Goal: Task Accomplishment & Management: Manage account settings

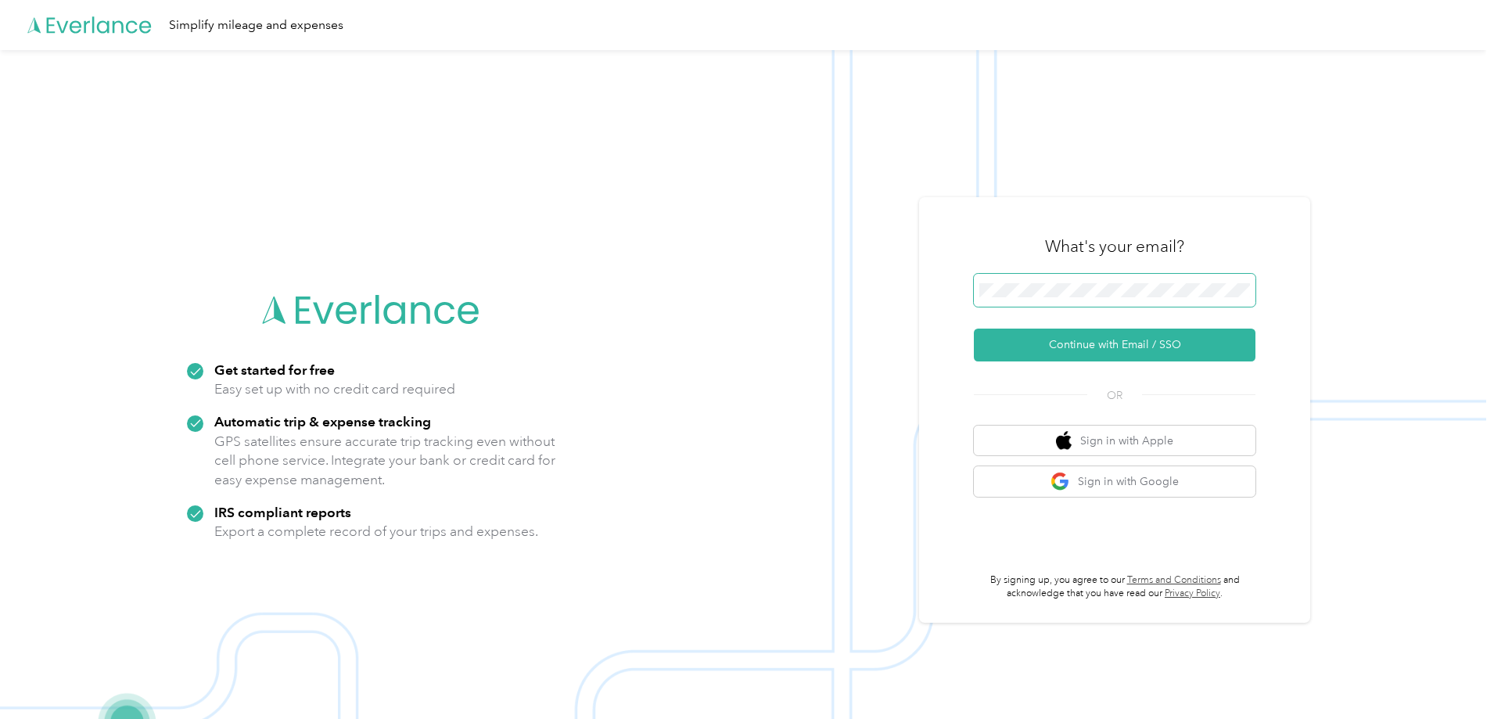
click at [1094, 299] on span at bounding box center [1115, 290] width 282 height 33
click at [1076, 340] on button "Continue with Email / SSO" at bounding box center [1115, 344] width 282 height 33
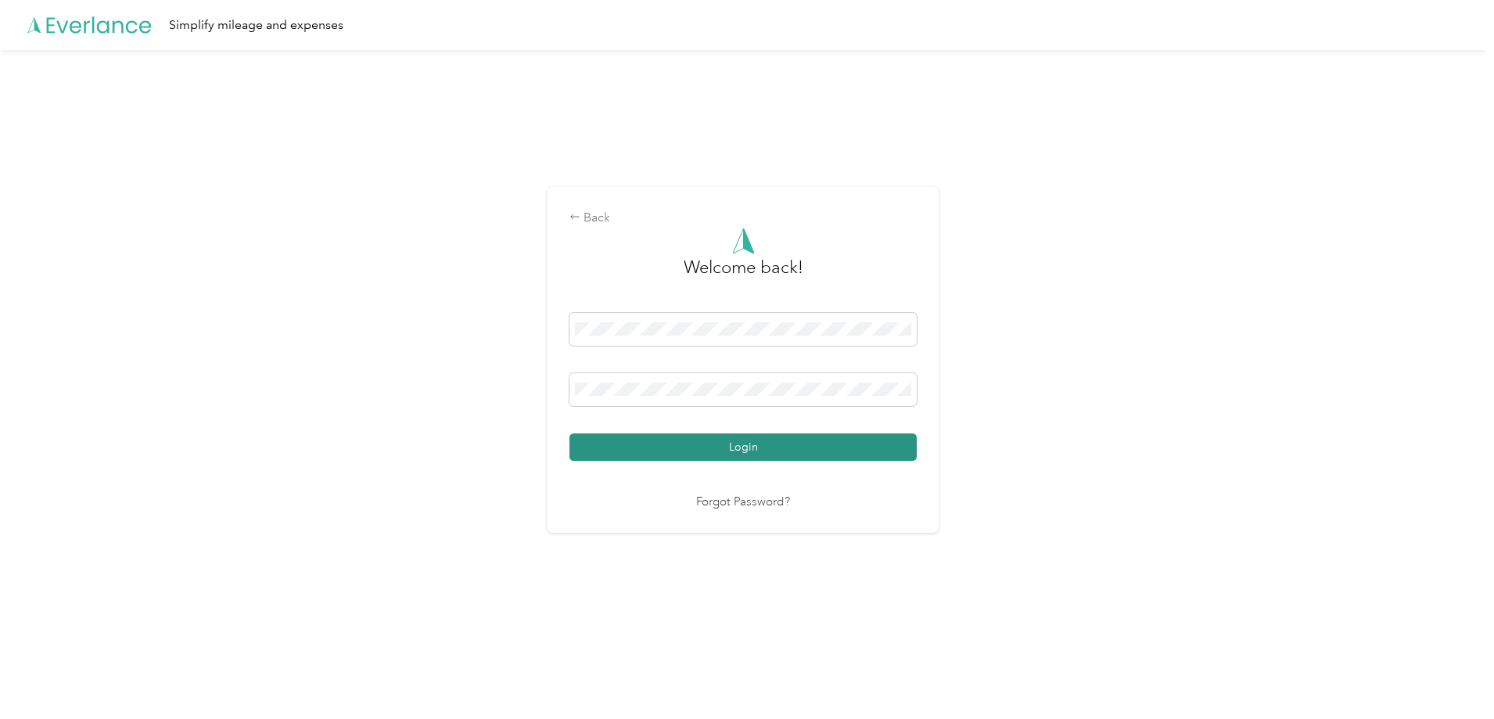
click at [675, 439] on button "Login" at bounding box center [742, 446] width 347 height 27
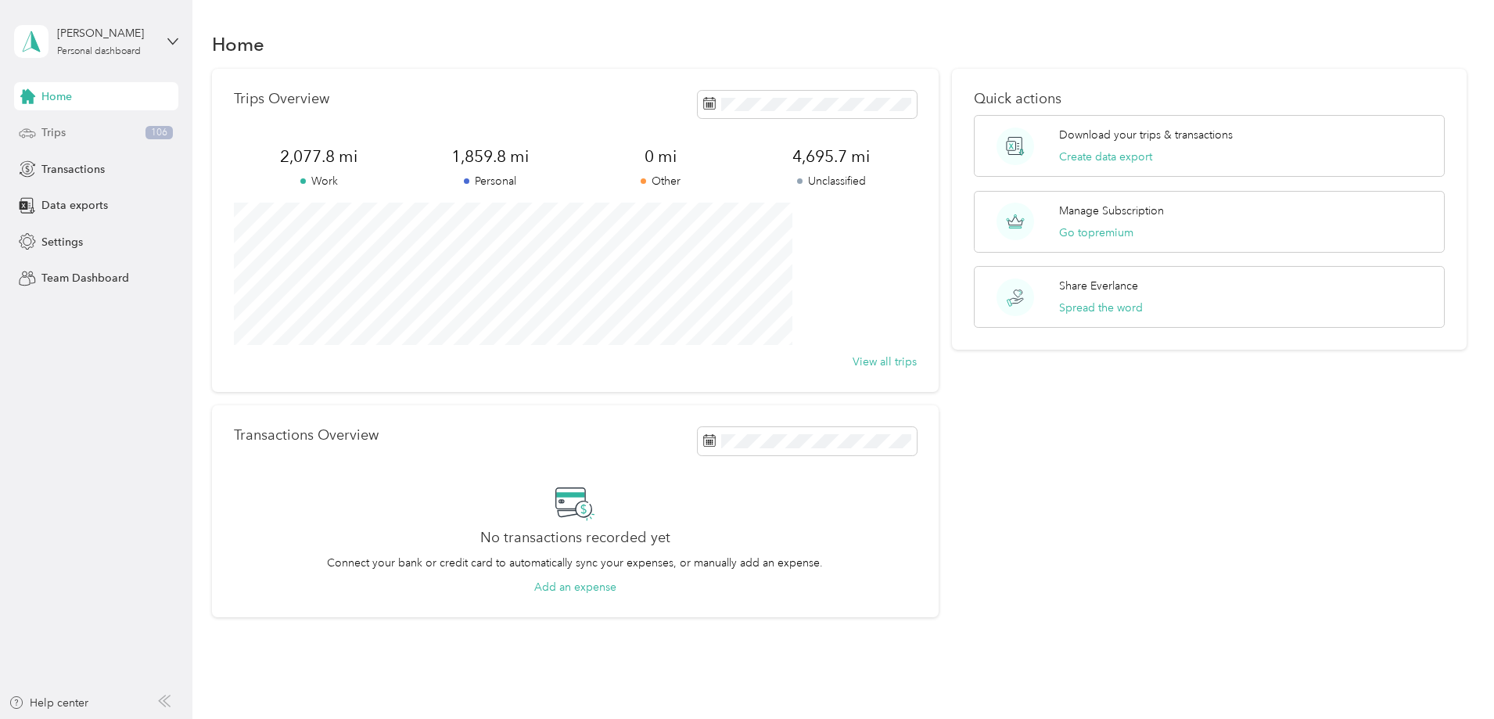
click at [62, 130] on span "Trips" at bounding box center [53, 132] width 24 height 16
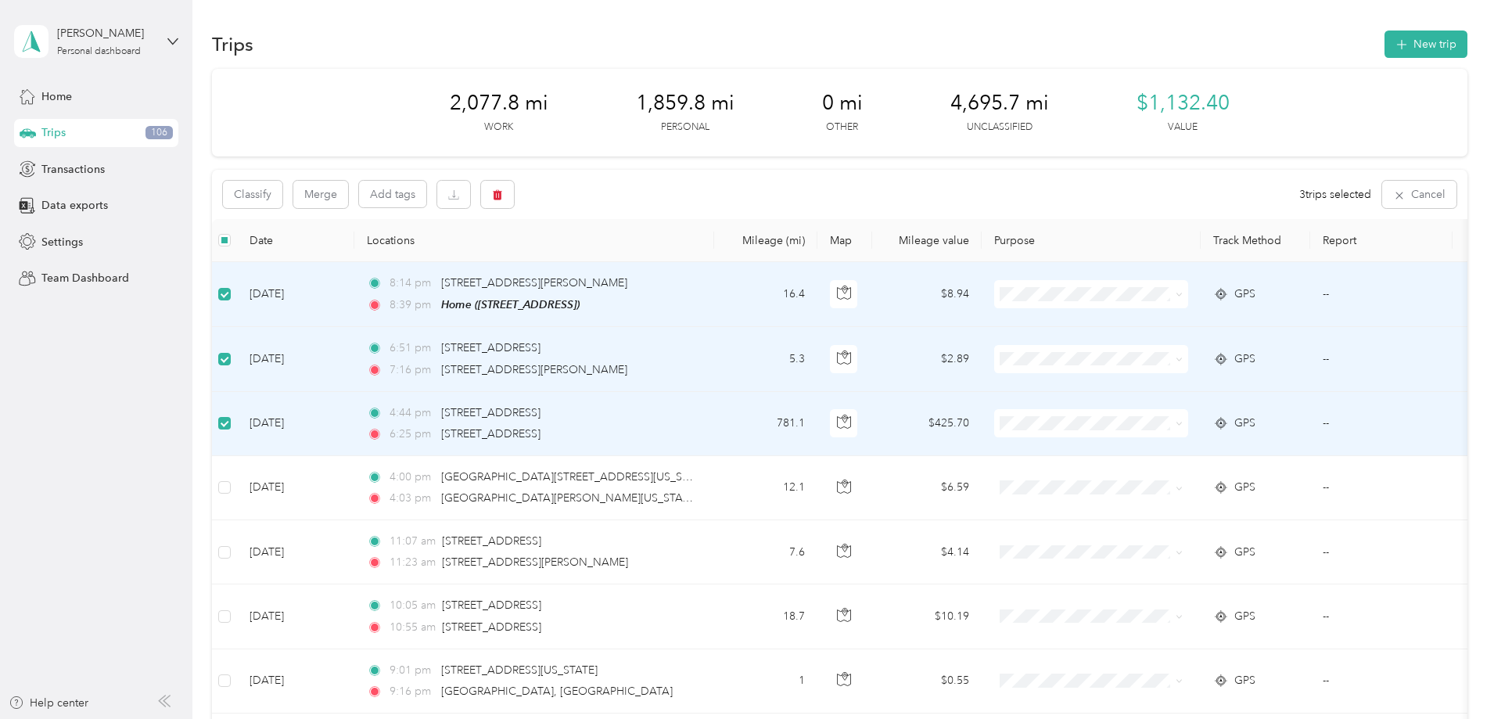
scroll to position [156, 0]
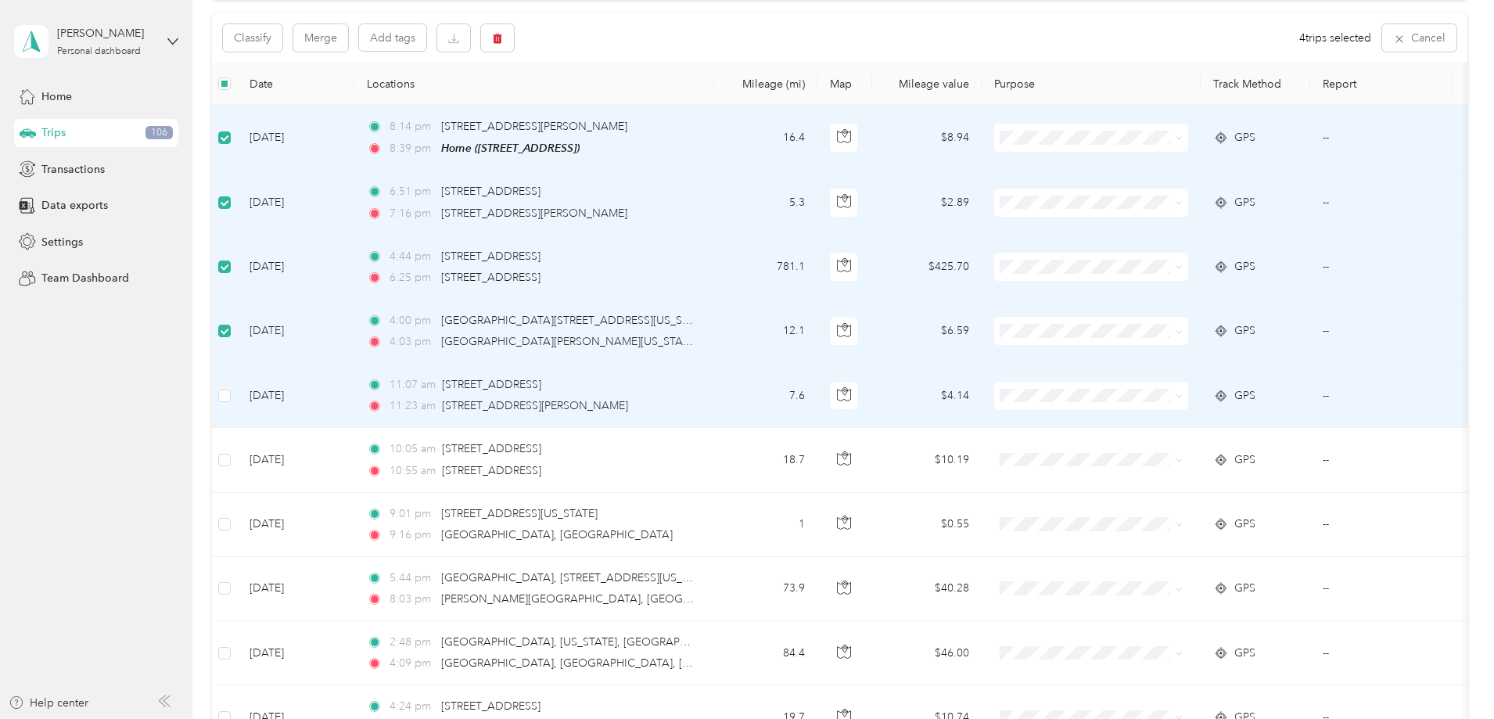
click at [237, 406] on td at bounding box center [224, 396] width 25 height 64
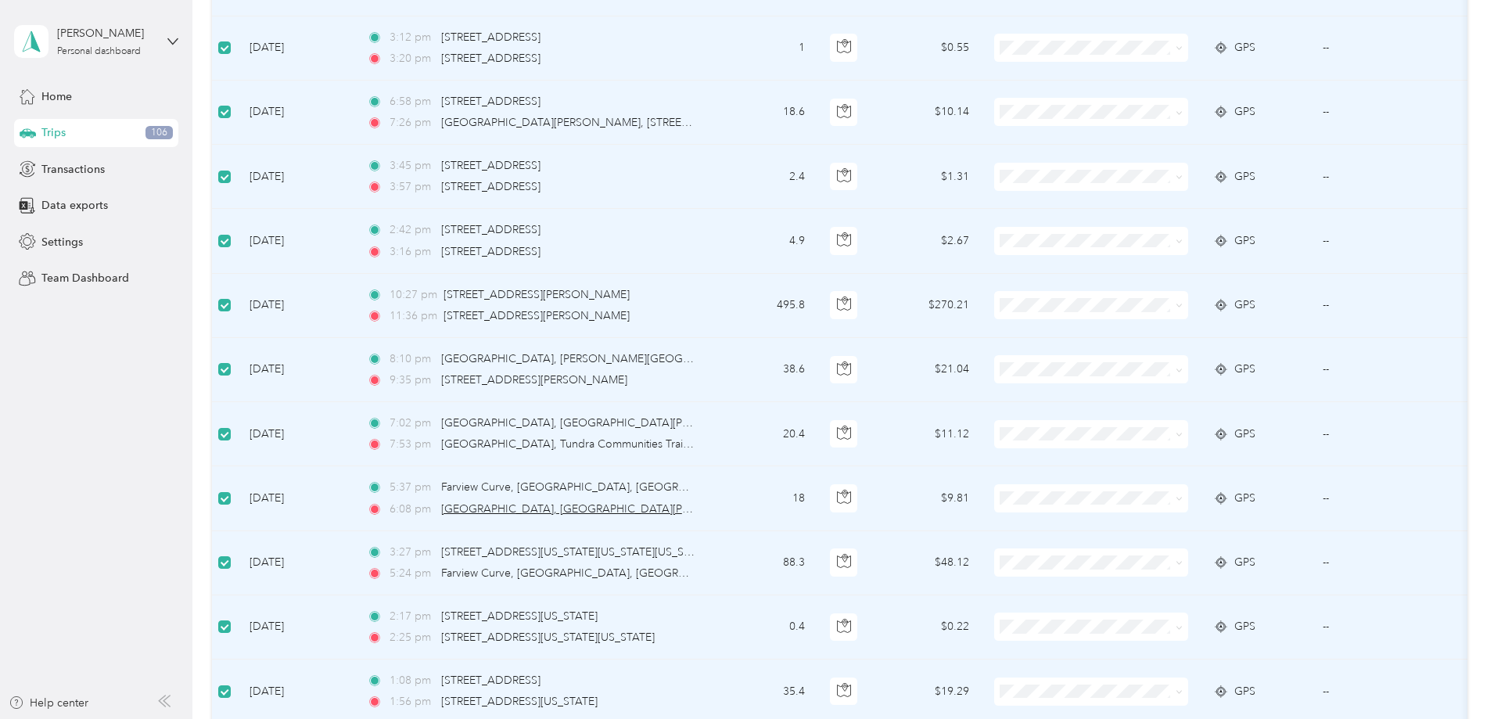
scroll to position [1434, 0]
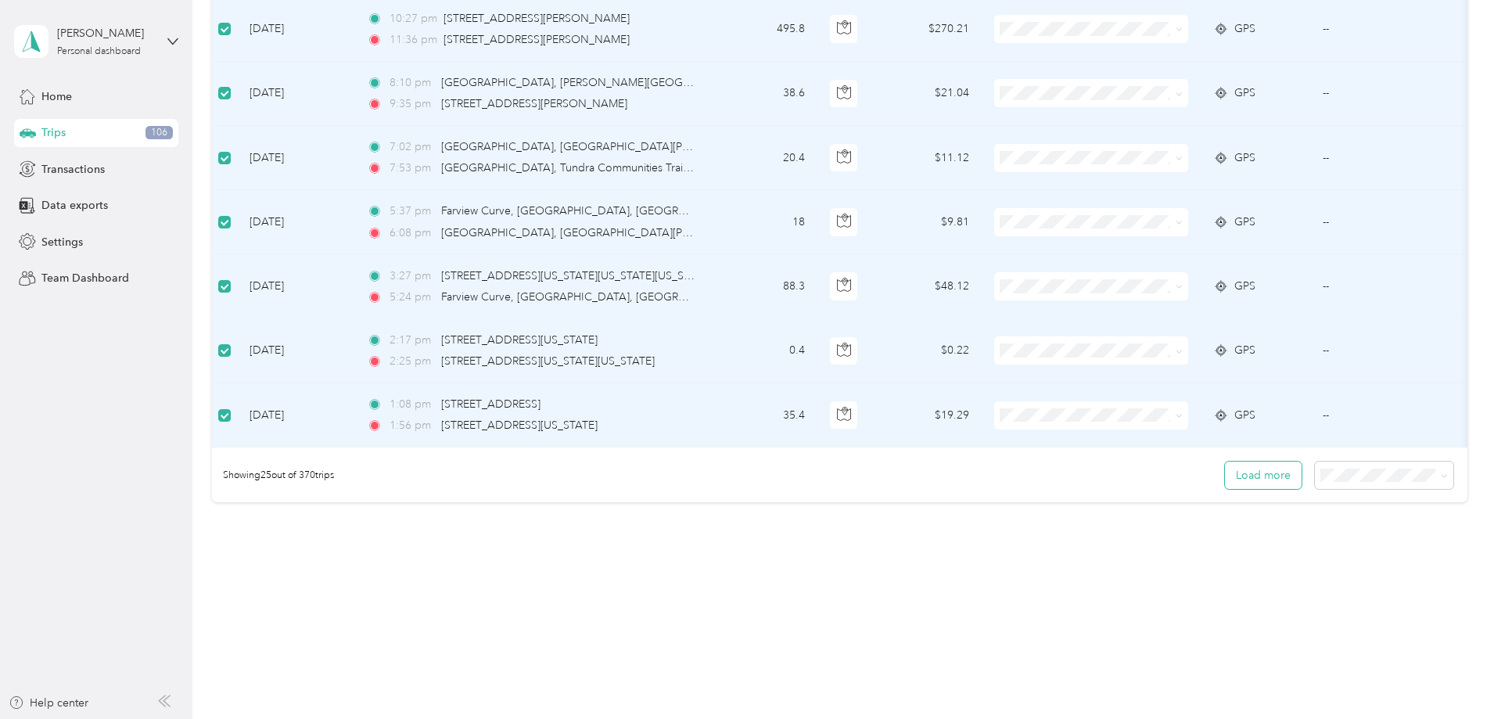
click at [1225, 478] on button "Load more" at bounding box center [1263, 474] width 77 height 27
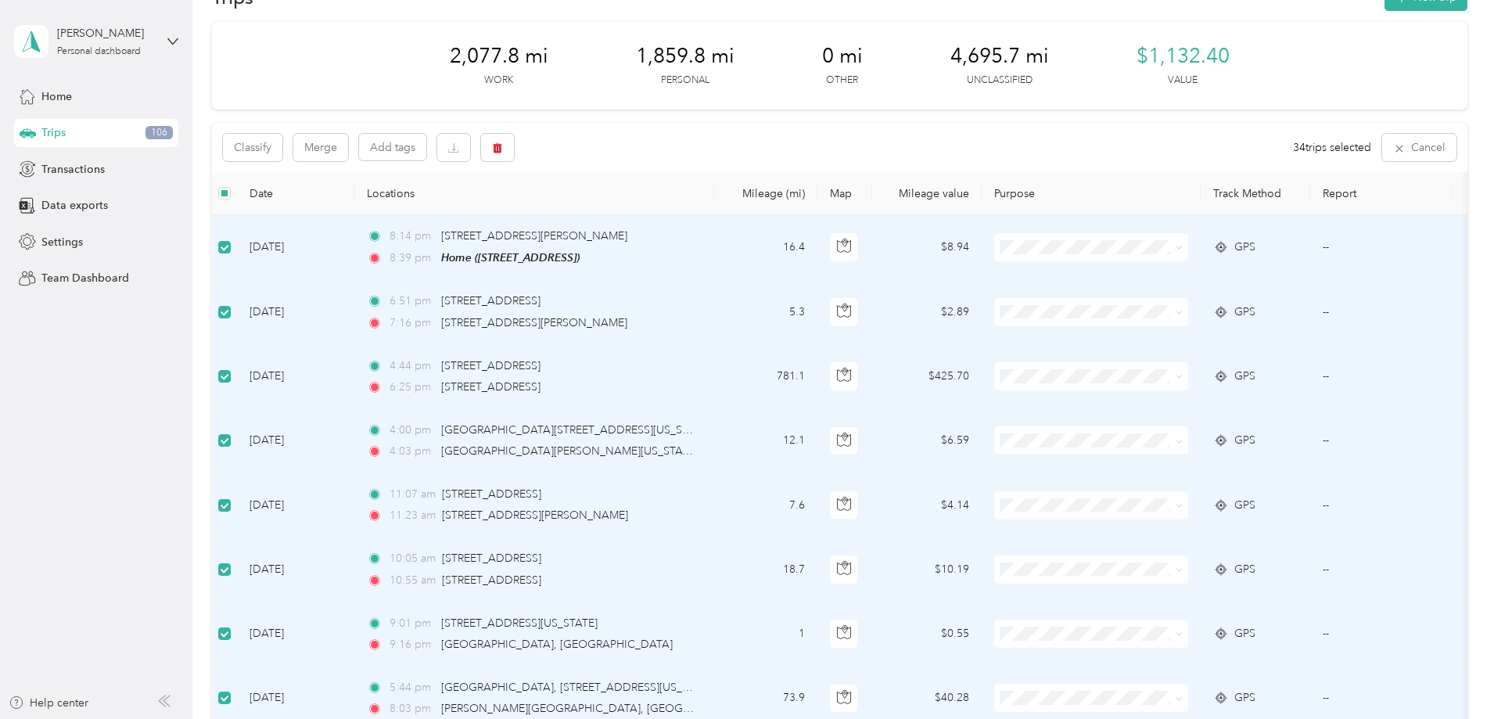
scroll to position [0, 0]
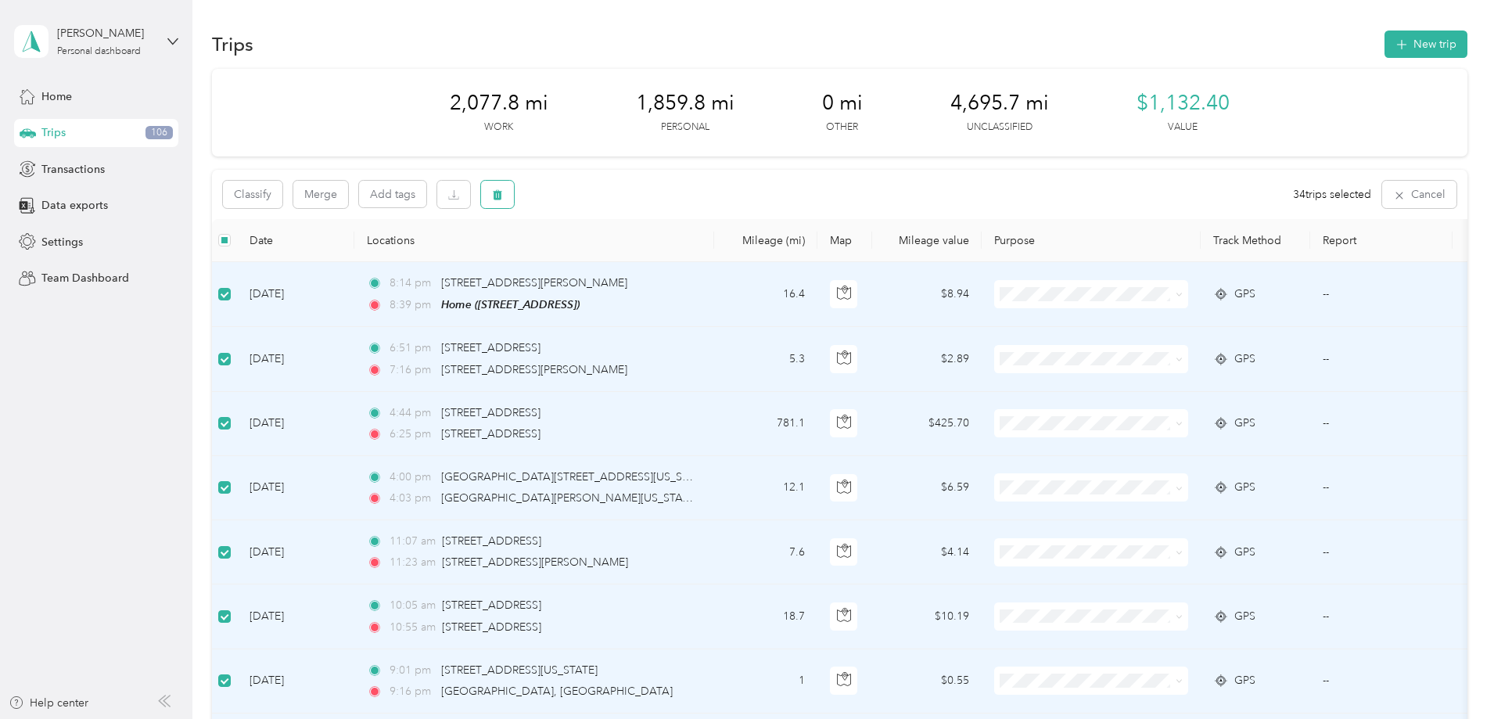
click at [503, 192] on icon "button" at bounding box center [497, 194] width 11 height 11
click at [714, 256] on button "Yes" at bounding box center [721, 259] width 30 height 25
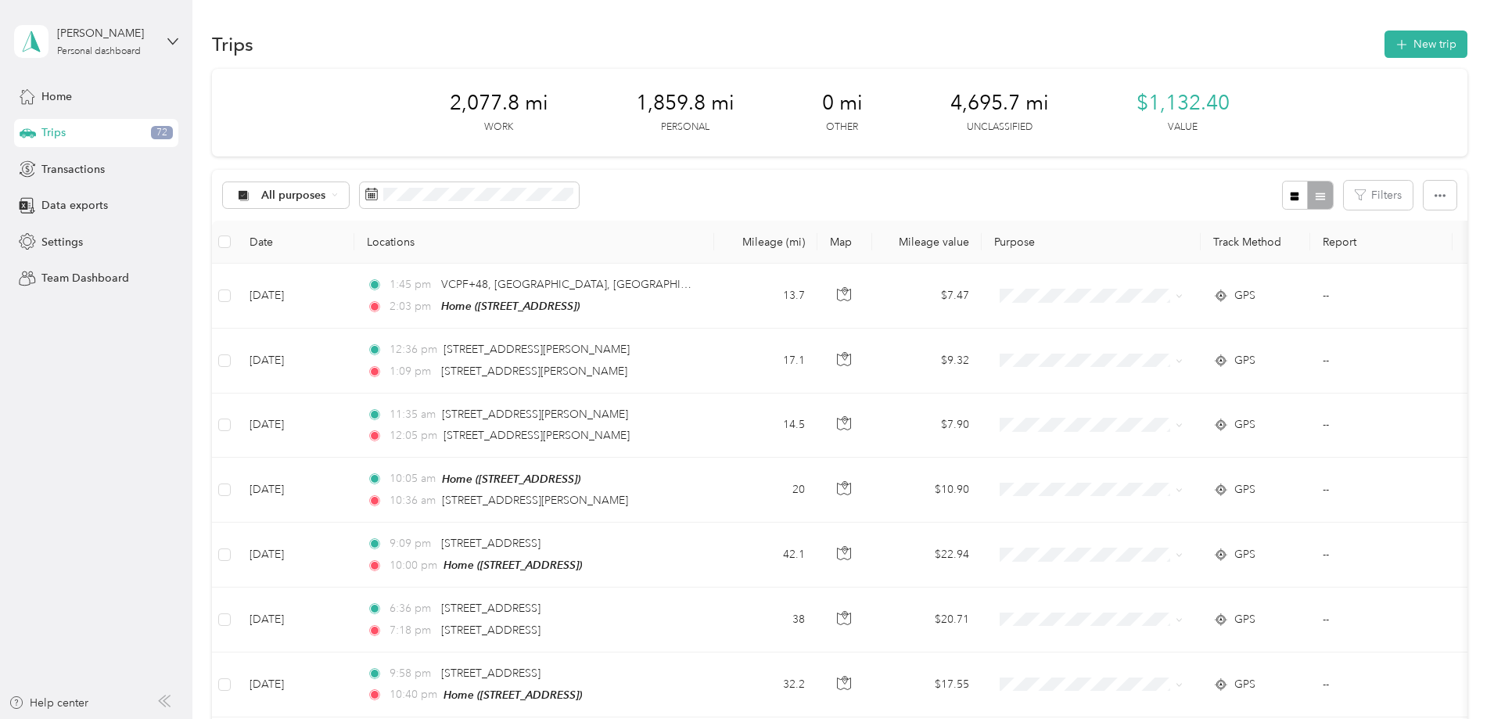
scroll to position [52, 0]
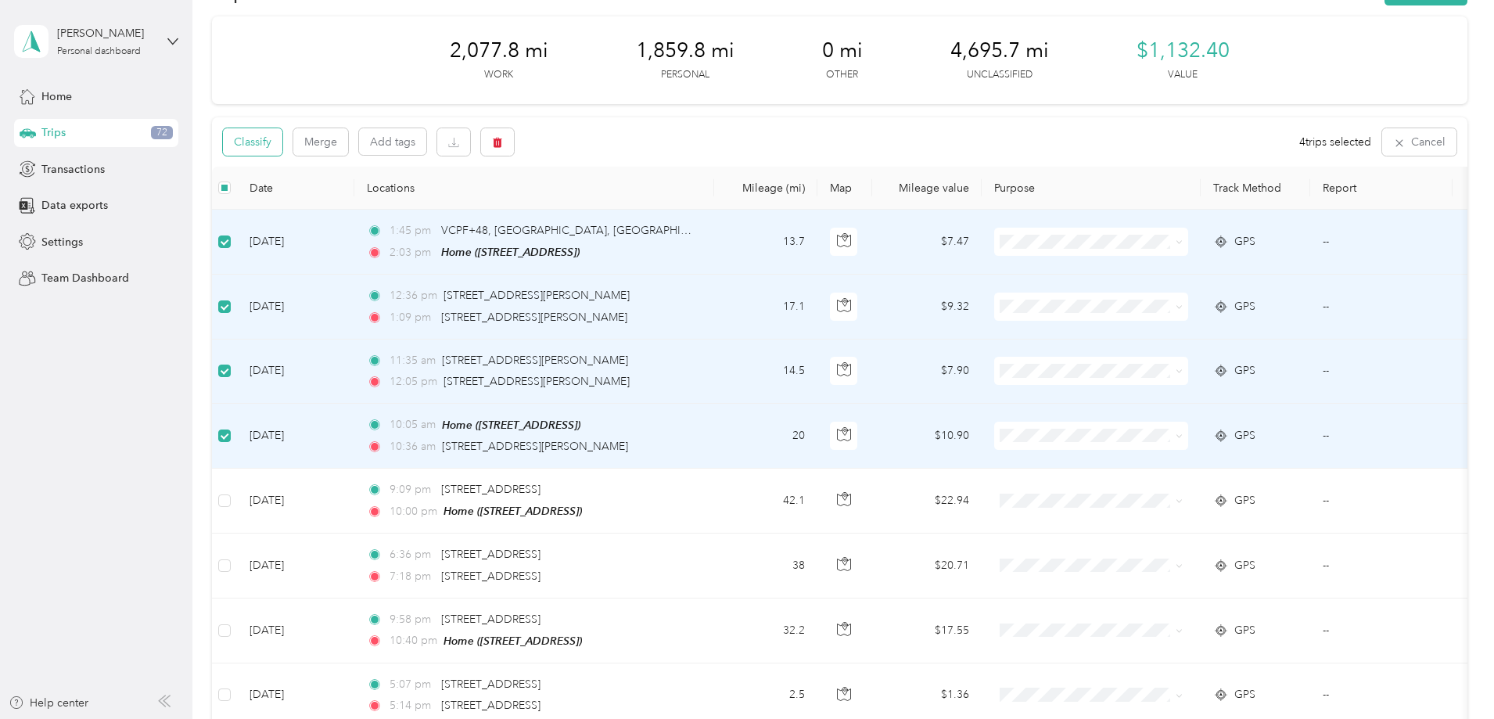
click at [282, 149] on button "Classify" at bounding box center [252, 141] width 59 height 27
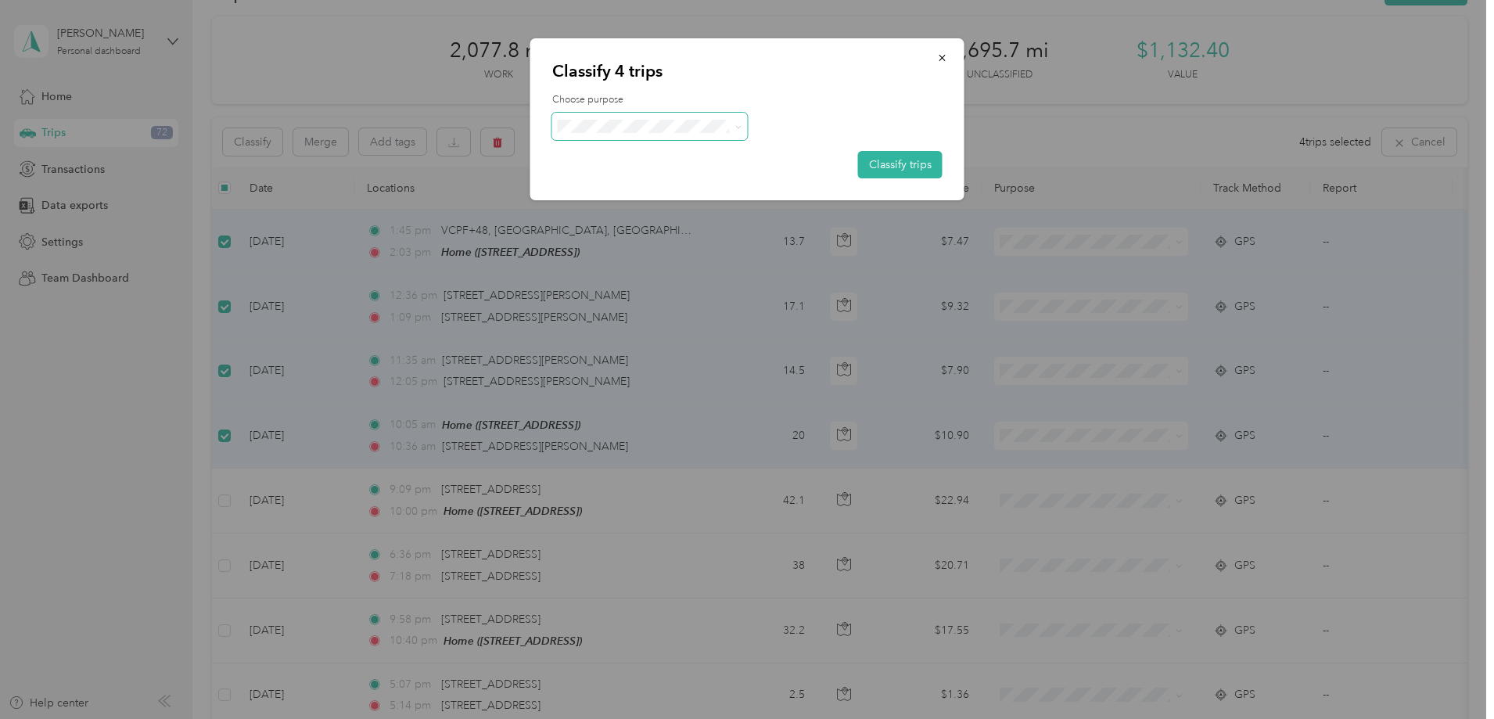
click at [595, 133] on span at bounding box center [650, 126] width 196 height 27
click at [615, 208] on span "Real Estate" at bounding box center [662, 210] width 145 height 16
click at [914, 159] on button "Classify trips" at bounding box center [900, 164] width 84 height 27
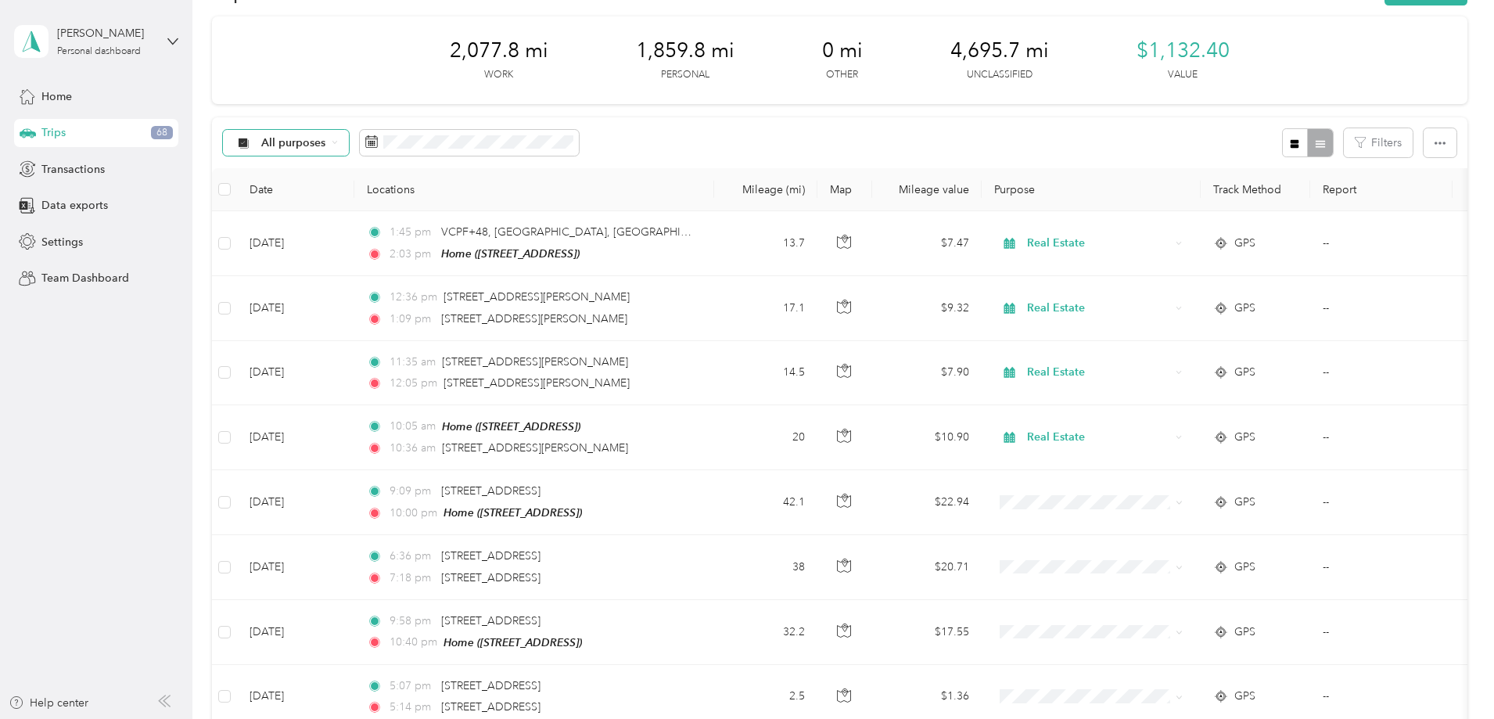
click at [326, 144] on span "All purposes" at bounding box center [293, 143] width 65 height 11
click at [399, 200] on li "Unclassified" at bounding box center [389, 198] width 125 height 27
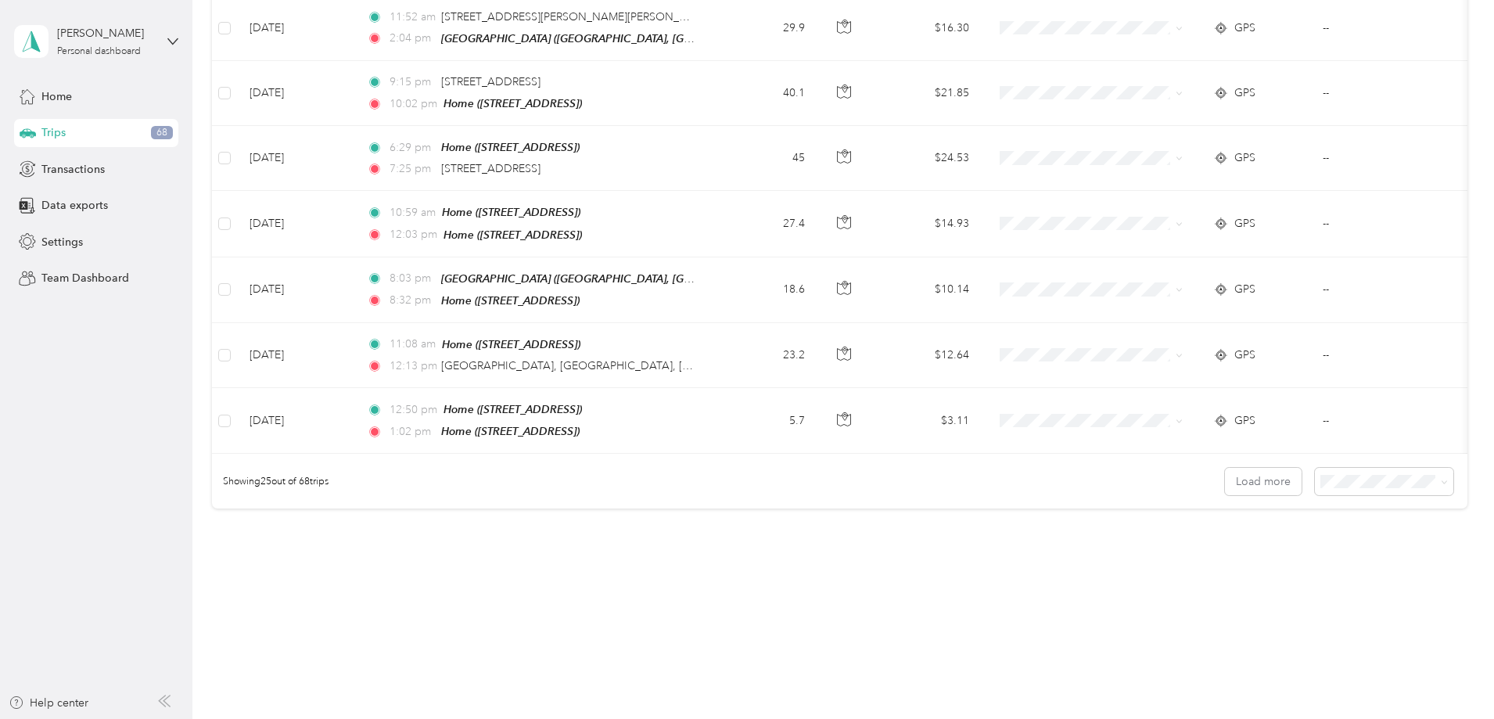
scroll to position [1436, 0]
click at [1238, 554] on span "100 per load" at bounding box center [1250, 558] width 64 height 13
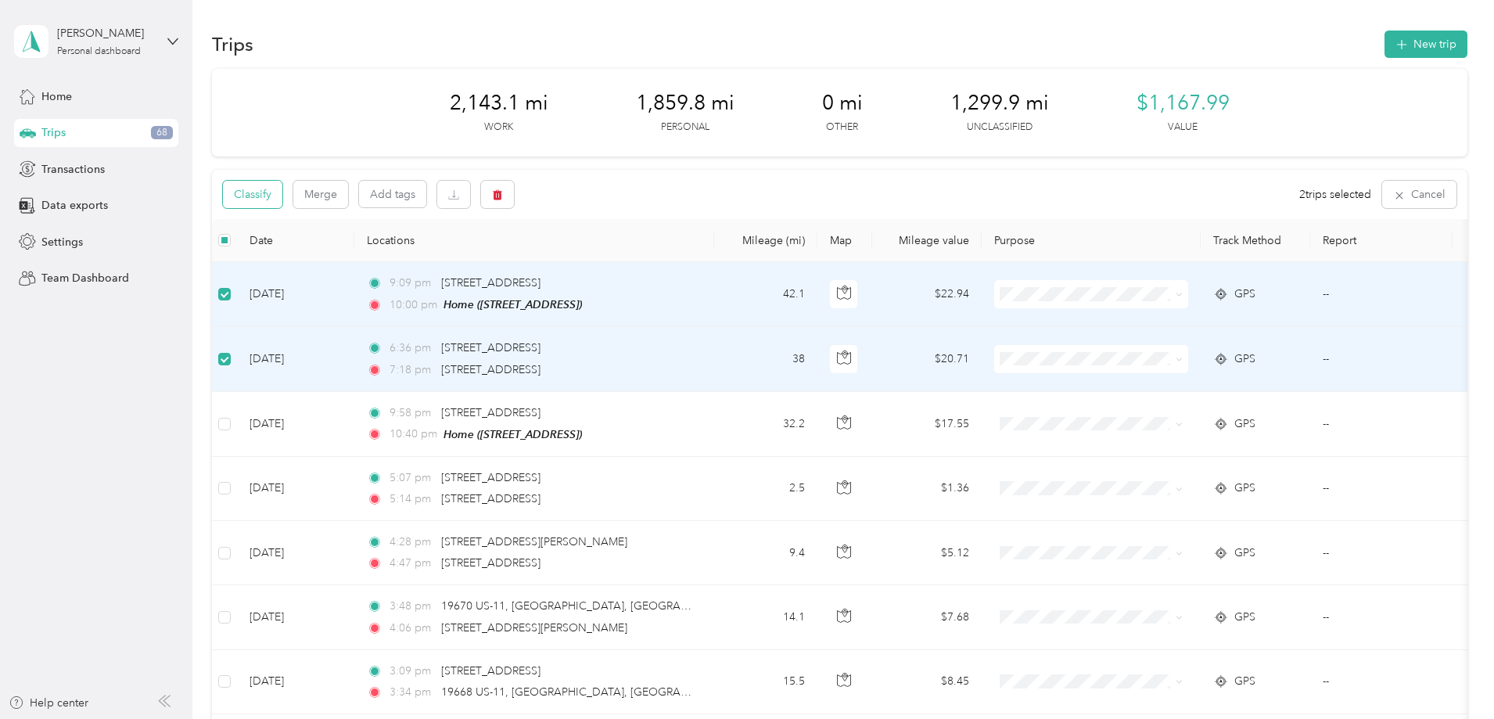
click at [282, 182] on button "Classify" at bounding box center [252, 194] width 59 height 27
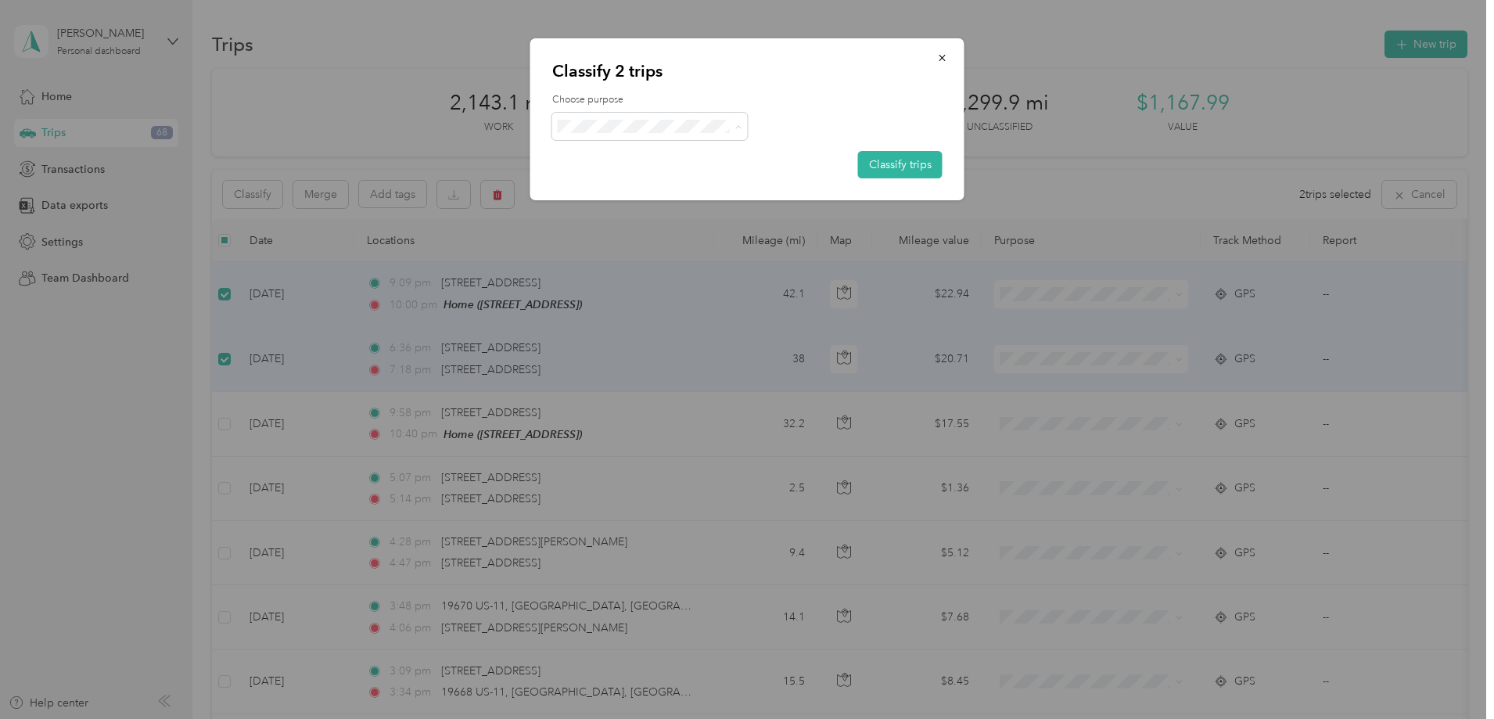
click at [637, 181] on span "Personal" at bounding box center [662, 182] width 145 height 16
click at [889, 160] on button "Classify trips" at bounding box center [900, 164] width 84 height 27
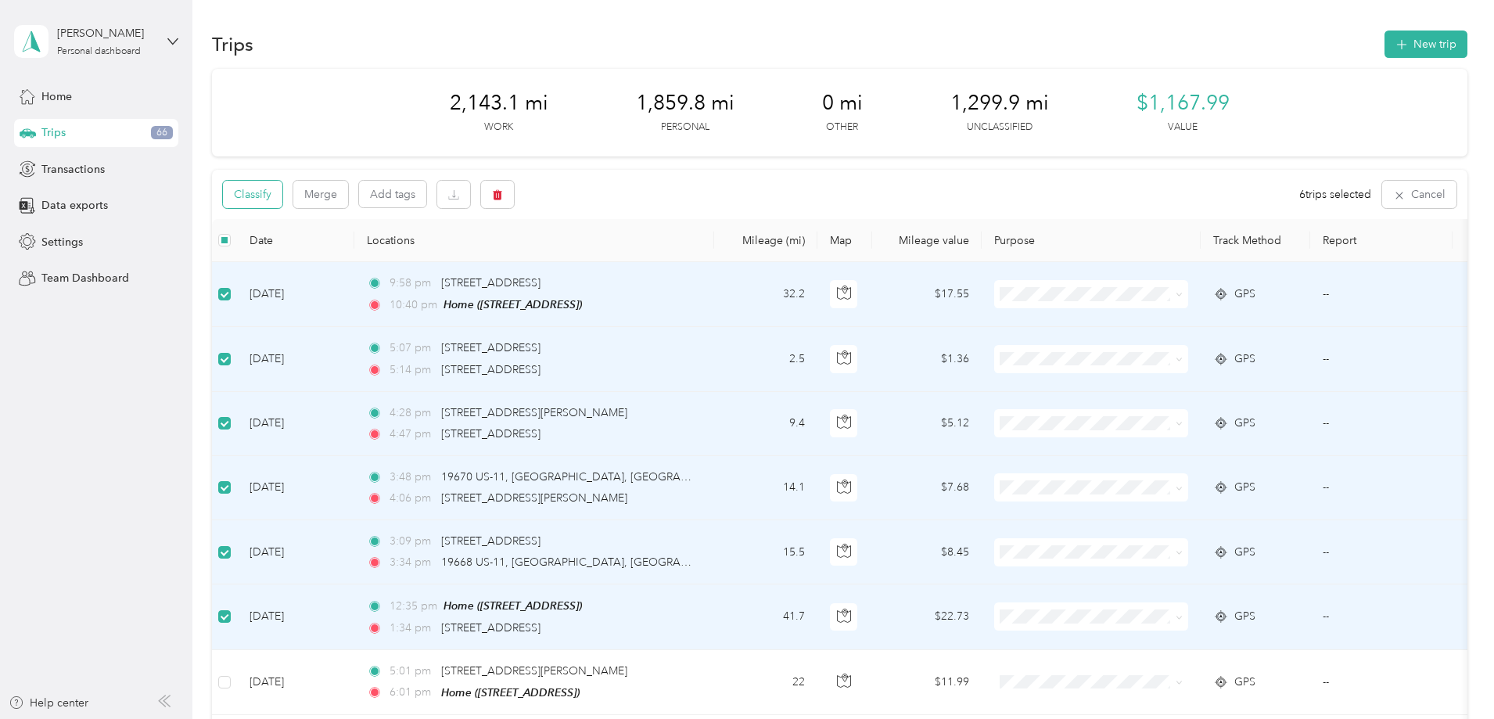
click at [282, 204] on button "Classify" at bounding box center [252, 194] width 59 height 27
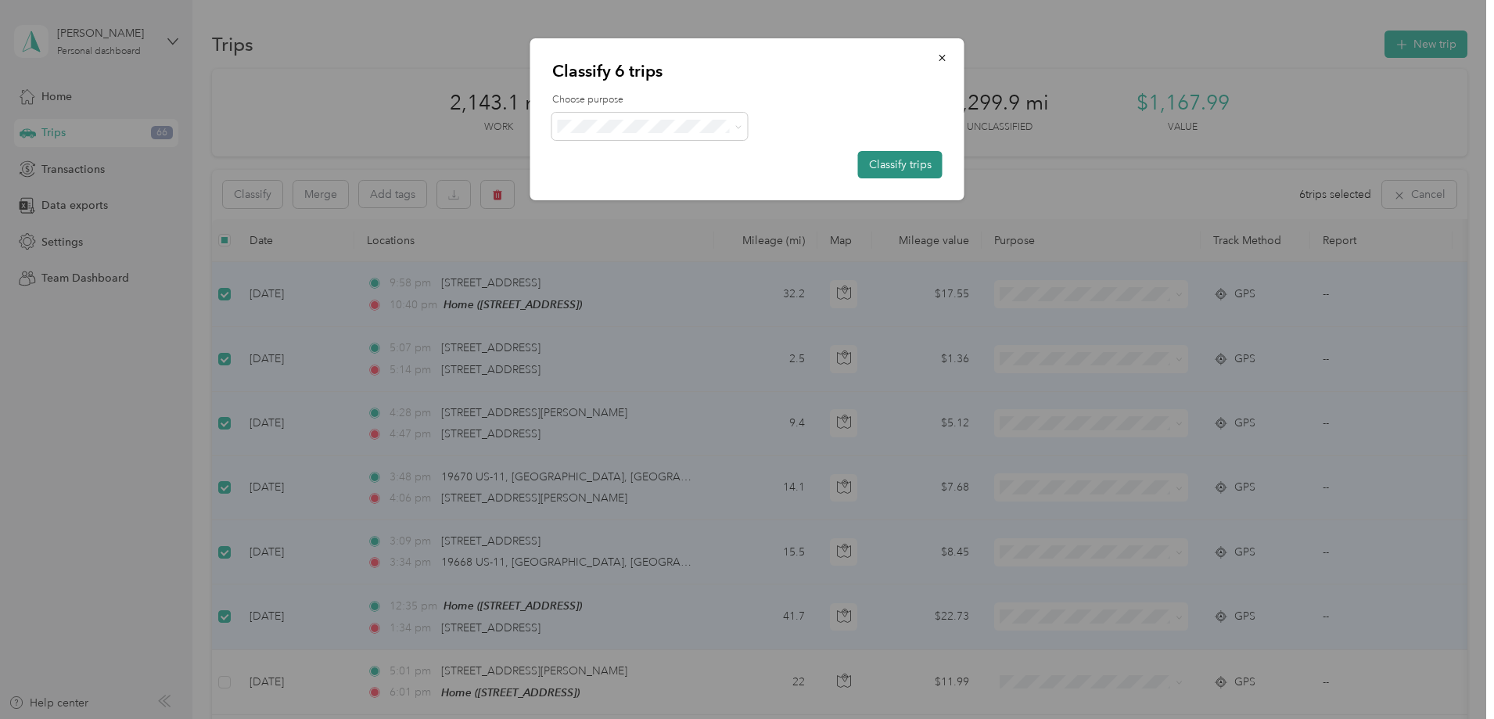
click at [905, 161] on button "Classify trips" at bounding box center [900, 164] width 84 height 27
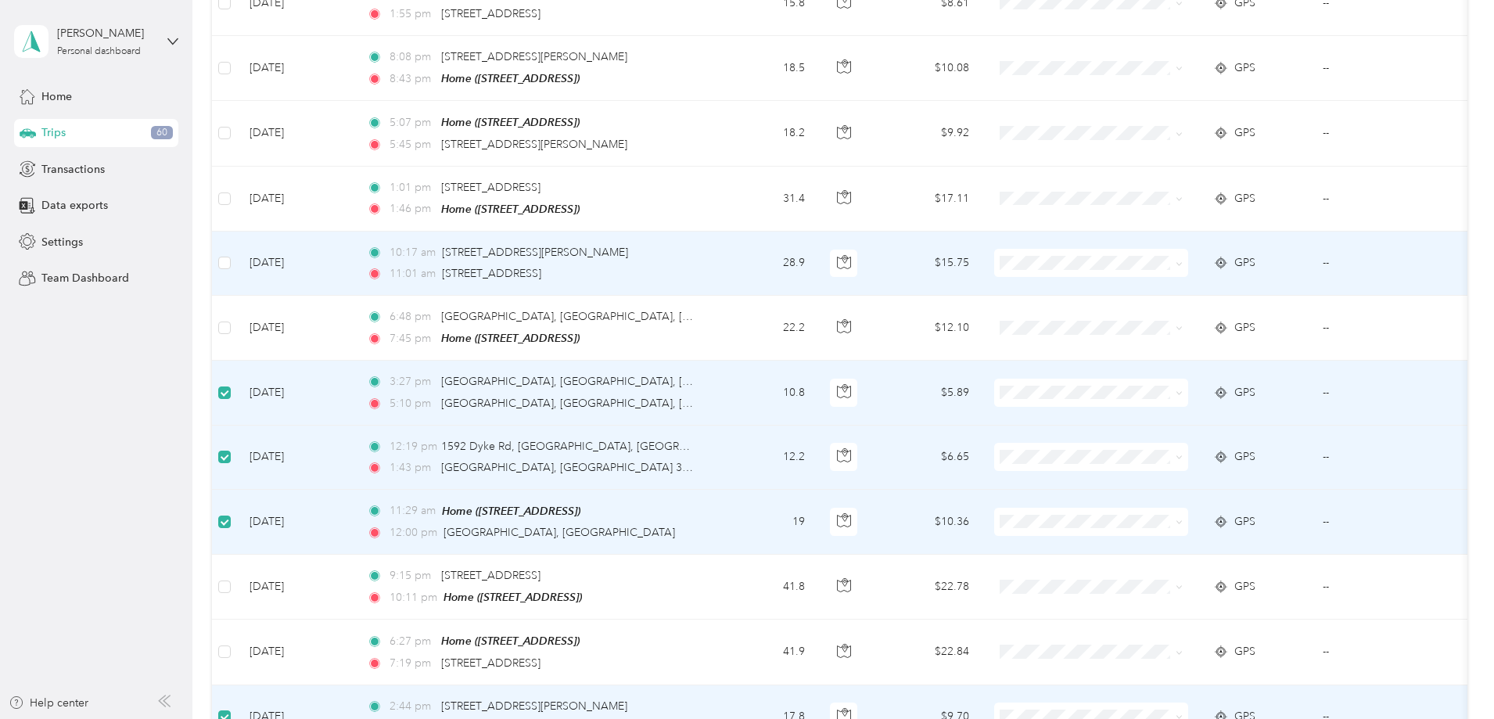
scroll to position [3320, 0]
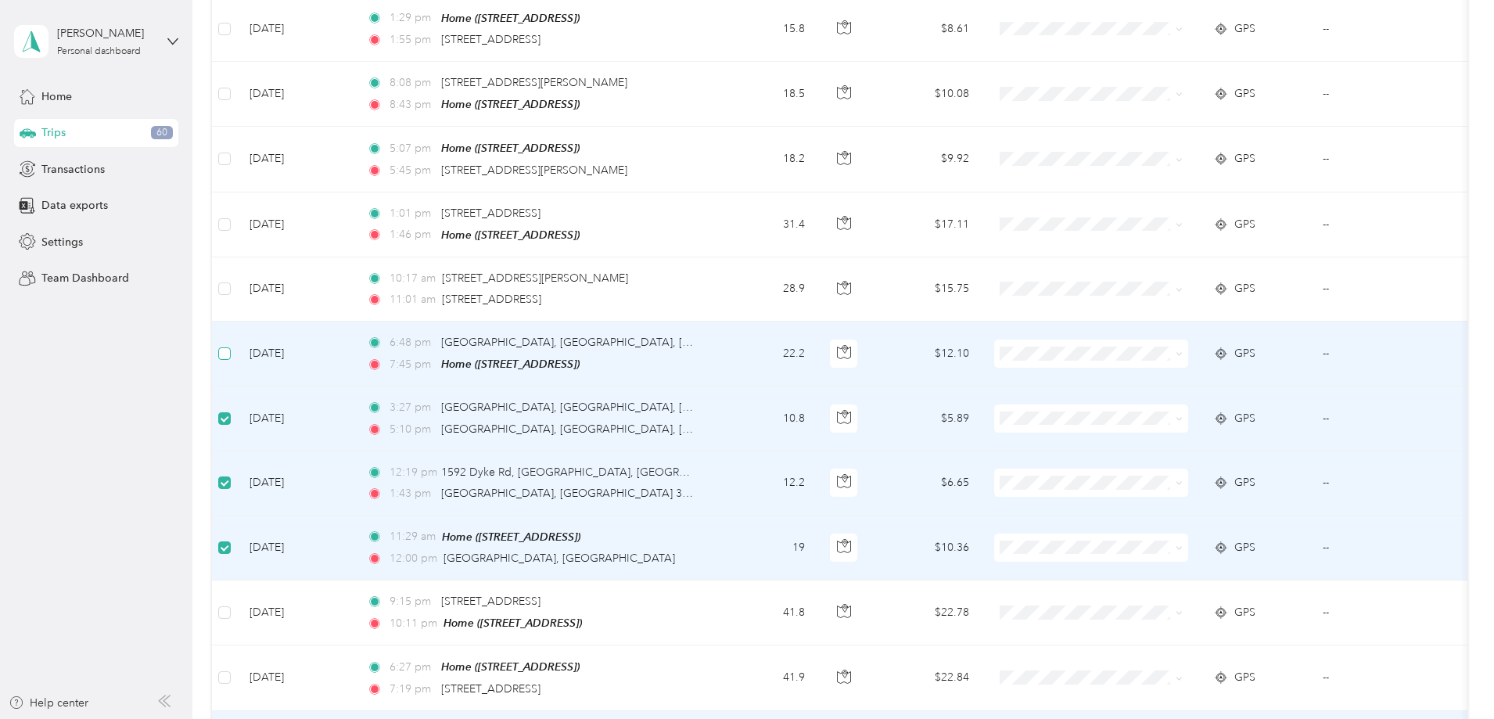
click at [231, 345] on label at bounding box center [224, 353] width 13 height 17
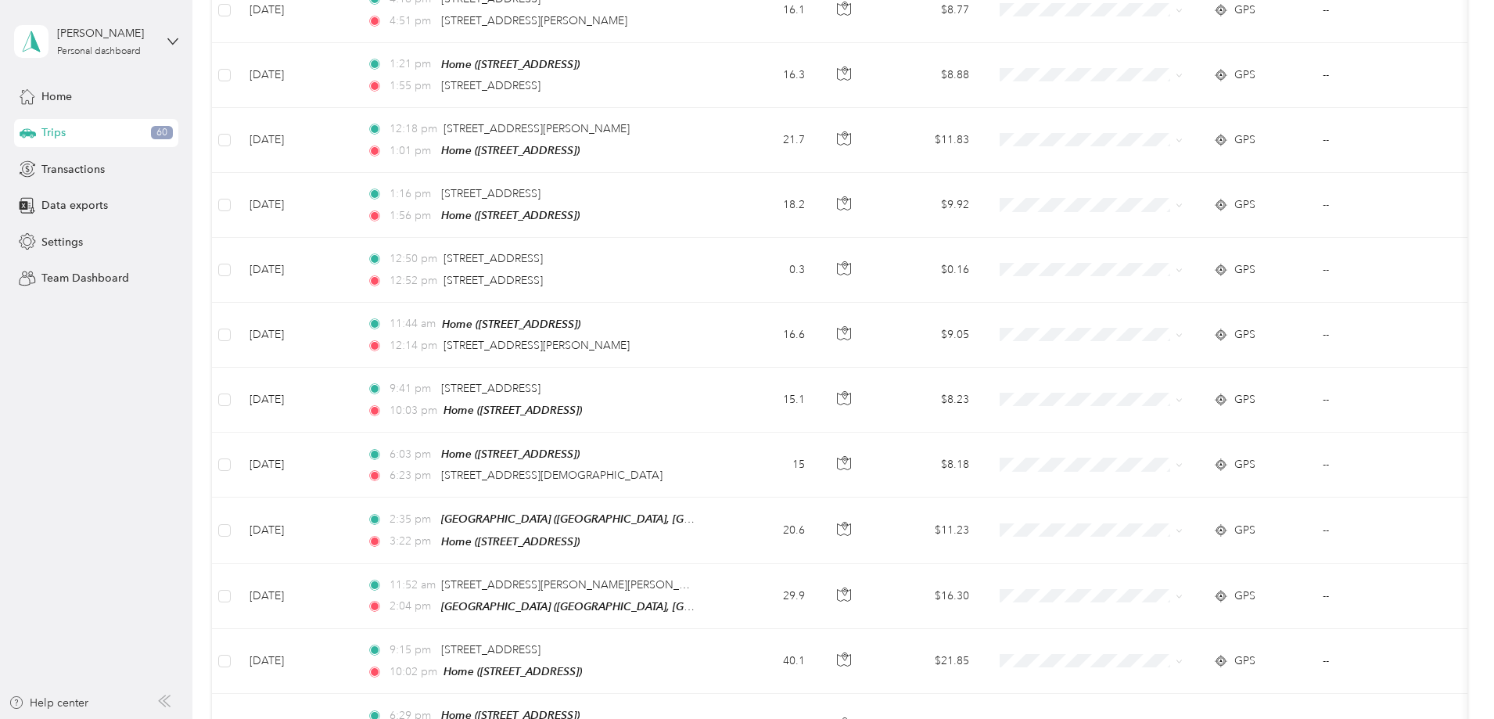
scroll to position [0, 0]
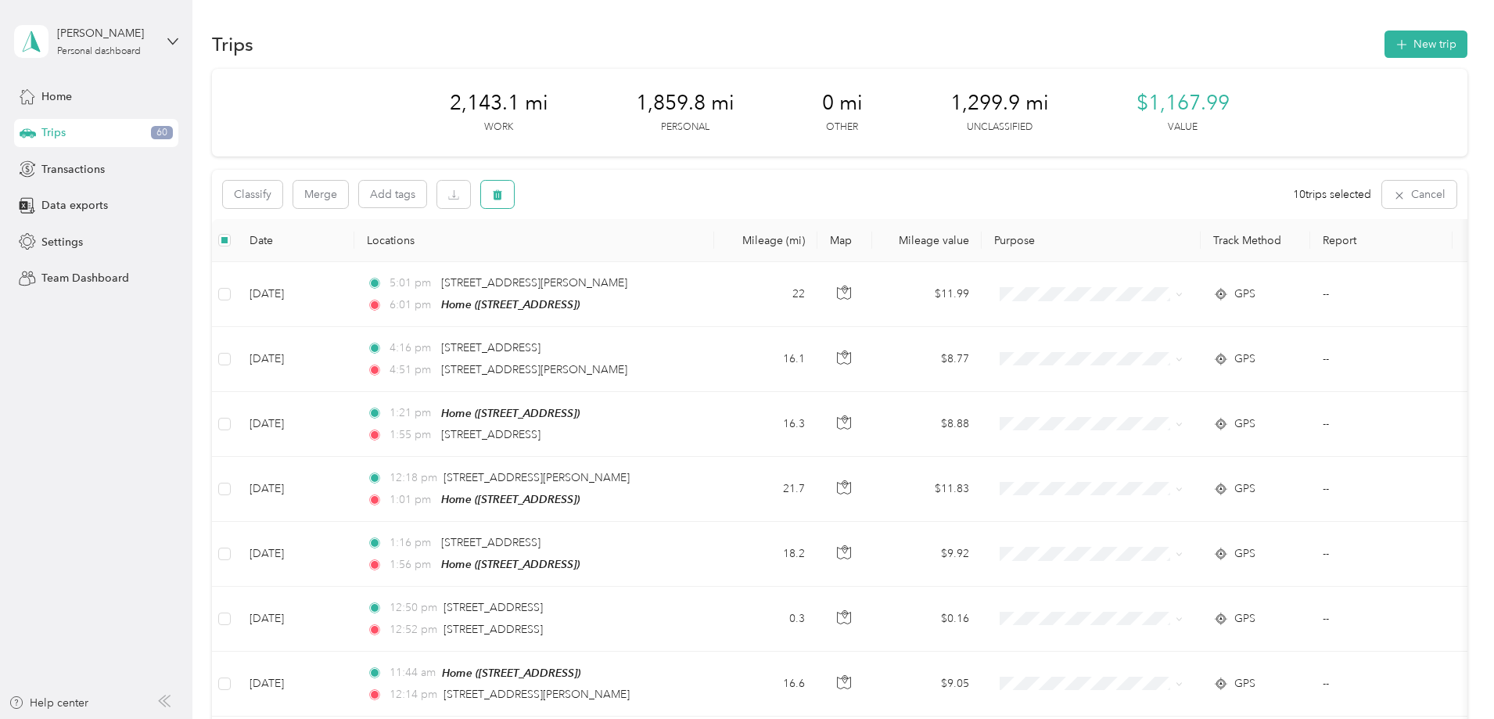
click at [503, 192] on icon "button" at bounding box center [497, 194] width 11 height 11
click at [713, 262] on button "Yes" at bounding box center [721, 259] width 30 height 25
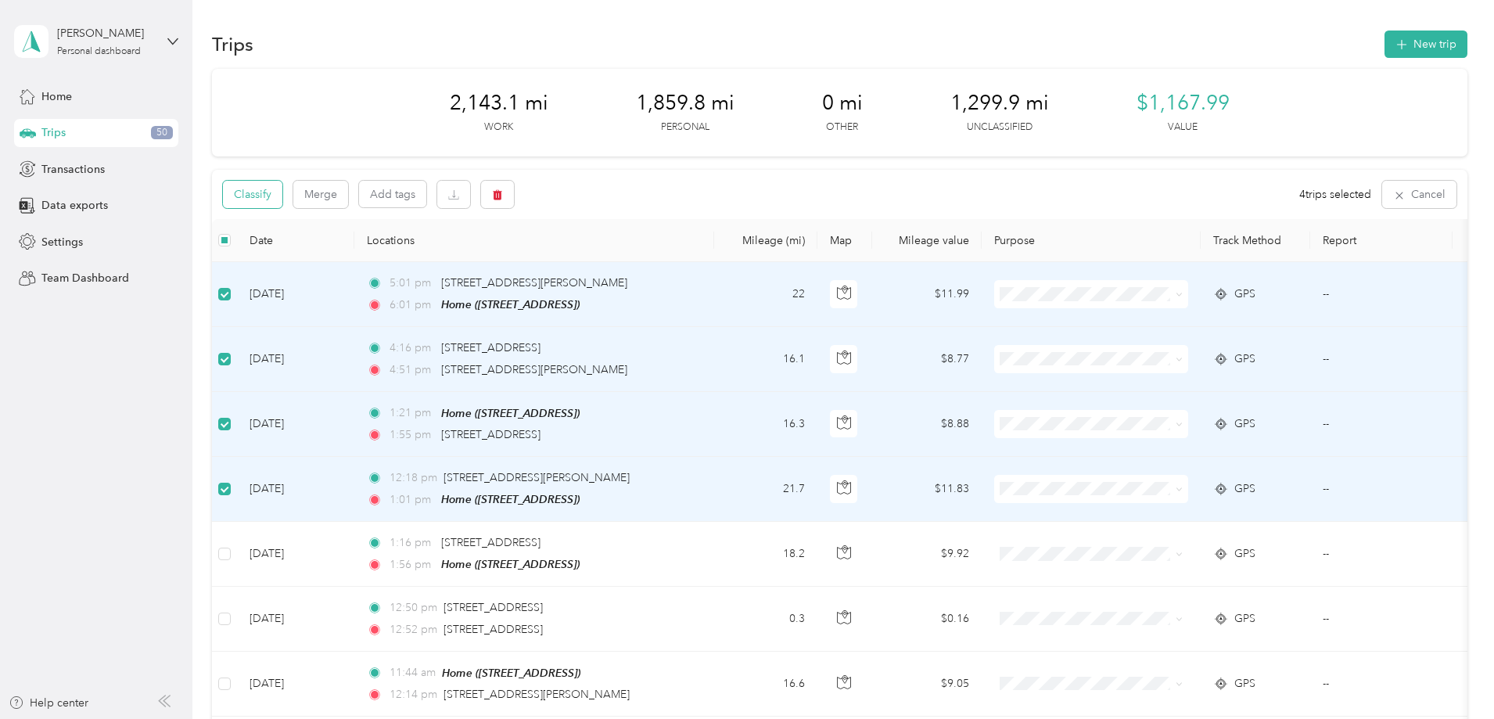
click at [282, 191] on button "Classify" at bounding box center [252, 194] width 59 height 27
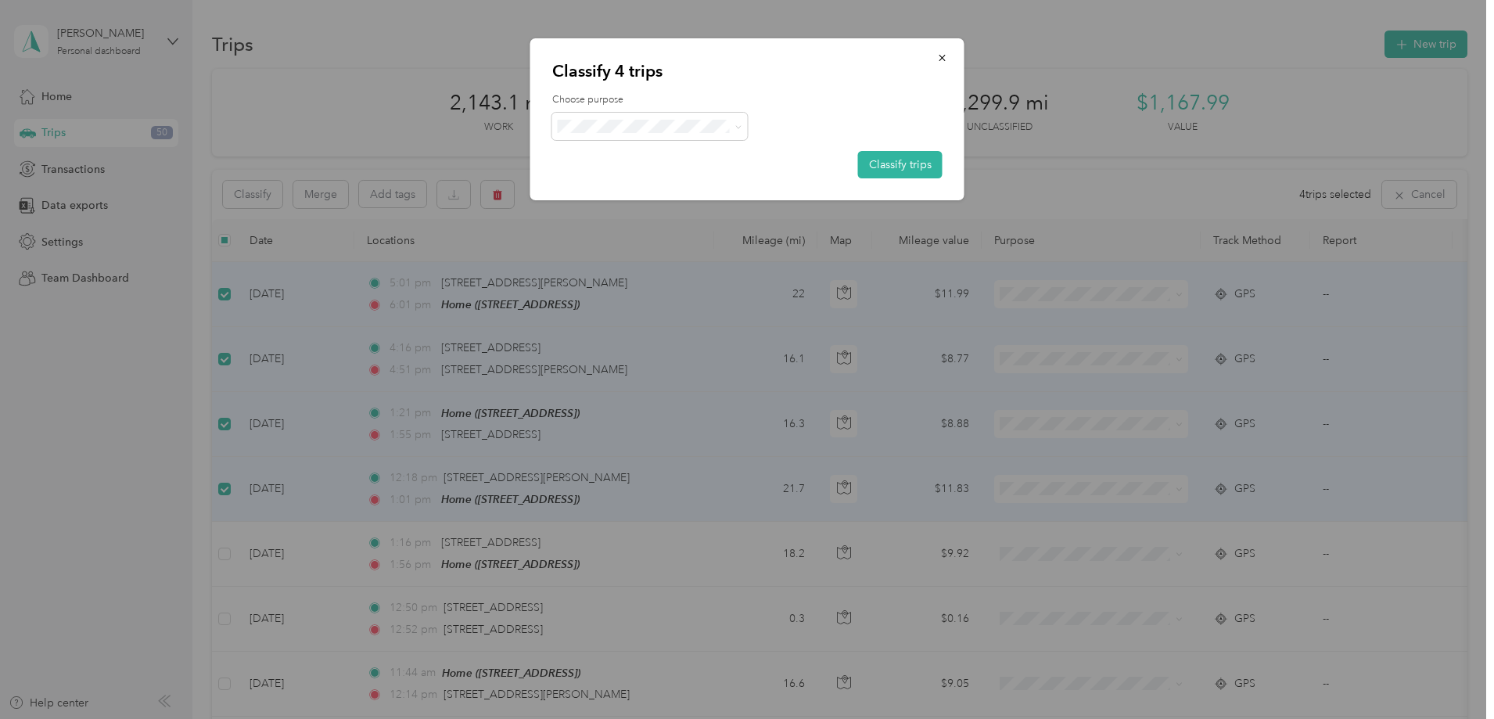
click at [588, 203] on span "Real Estate" at bounding box center [650, 203] width 174 height 16
click at [894, 167] on button "Classify trips" at bounding box center [900, 164] width 84 height 27
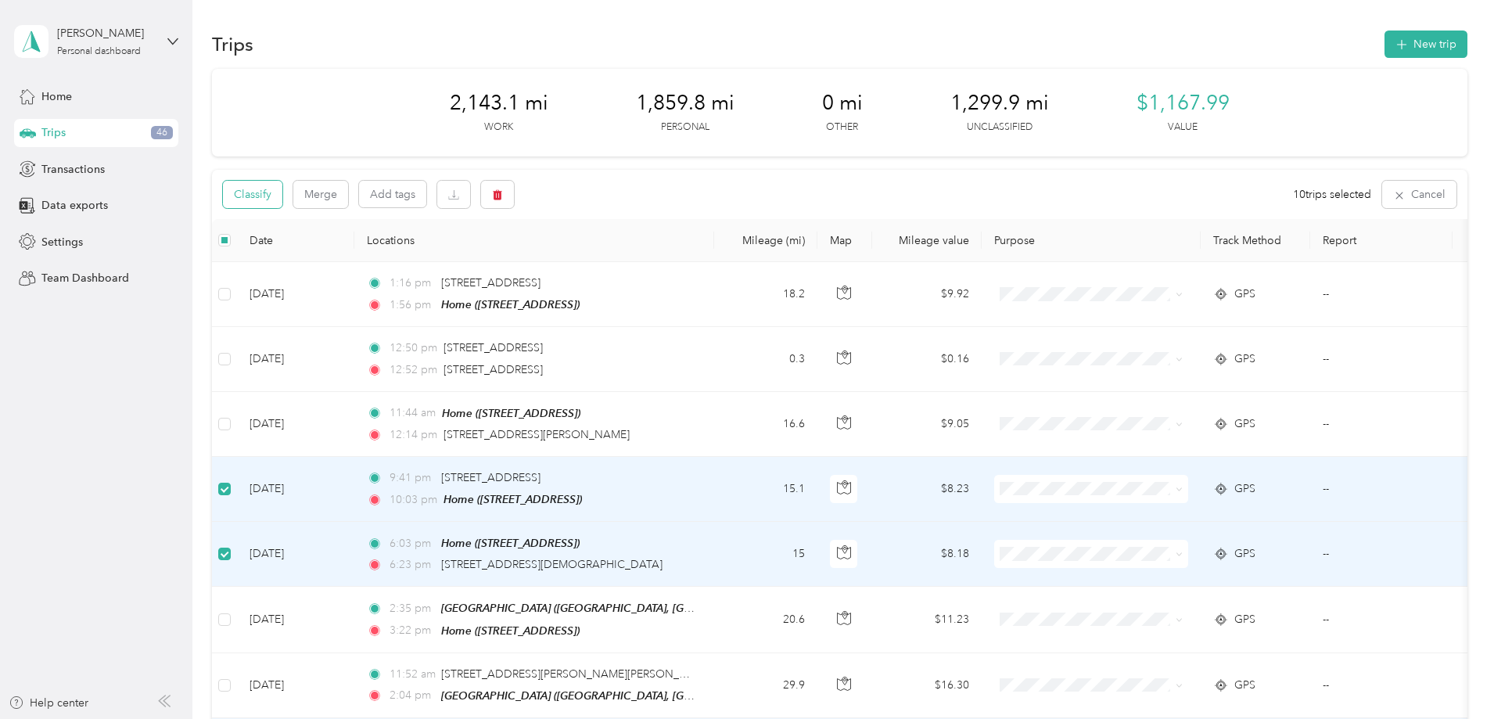
click at [282, 198] on button "Classify" at bounding box center [252, 194] width 59 height 27
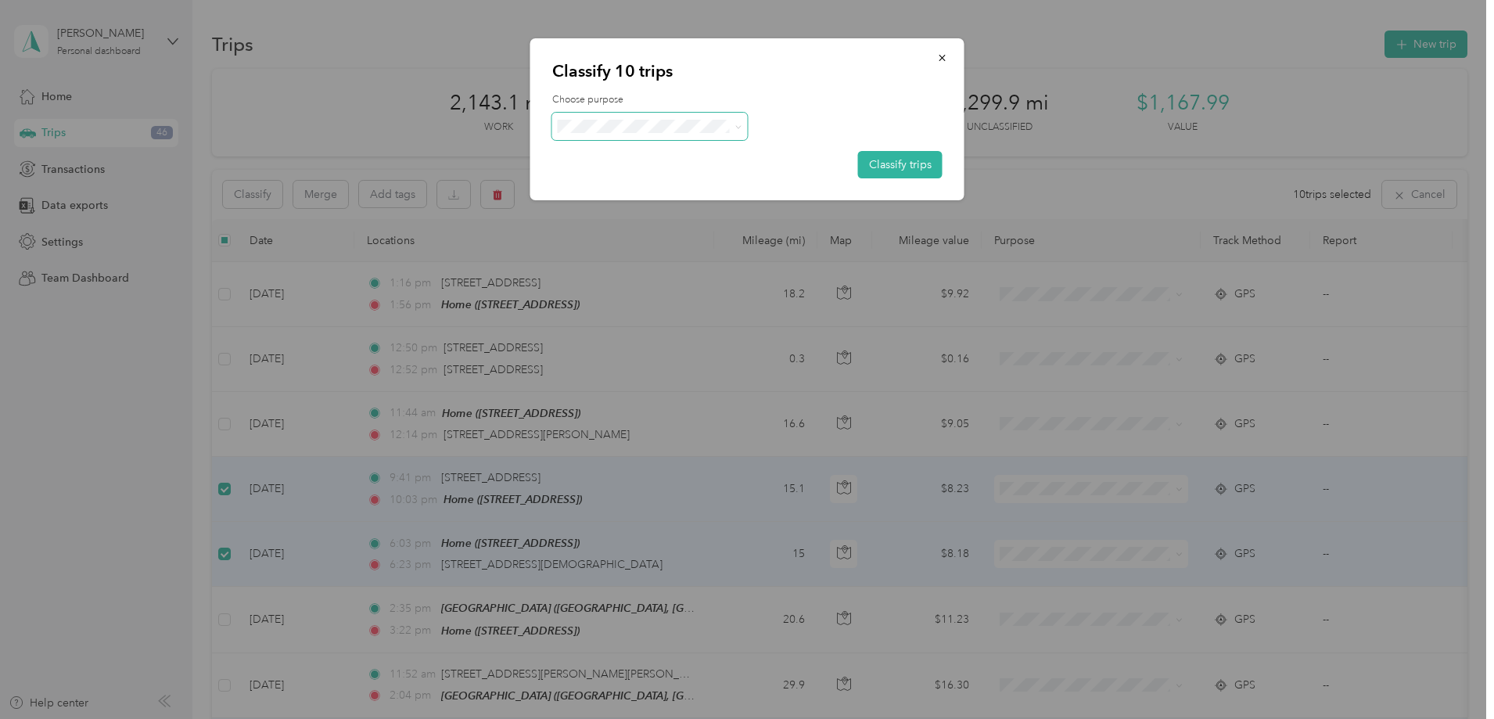
click at [640, 135] on span at bounding box center [650, 126] width 196 height 27
click at [601, 184] on span "Personal" at bounding box center [662, 182] width 145 height 16
click at [888, 157] on button "Classify trips" at bounding box center [900, 164] width 84 height 27
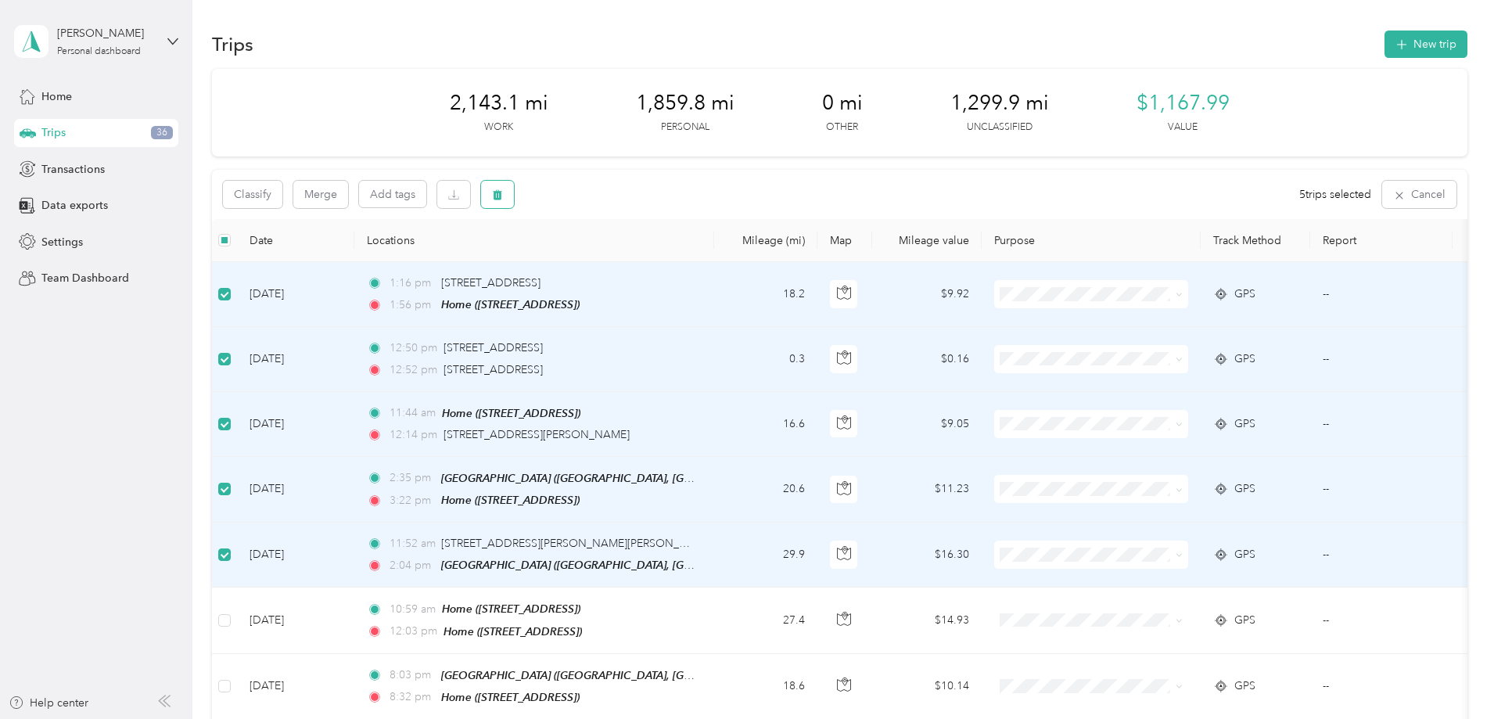
click at [502, 193] on icon "button" at bounding box center [497, 195] width 9 height 10
click at [716, 260] on div "Click to name as a Favorite Place" at bounding box center [658, 250] width 182 height 38
click at [709, 260] on div "Click to name as a Favorite Place" at bounding box center [658, 247] width 182 height 38
click at [716, 263] on button "Yes" at bounding box center [718, 259] width 30 height 25
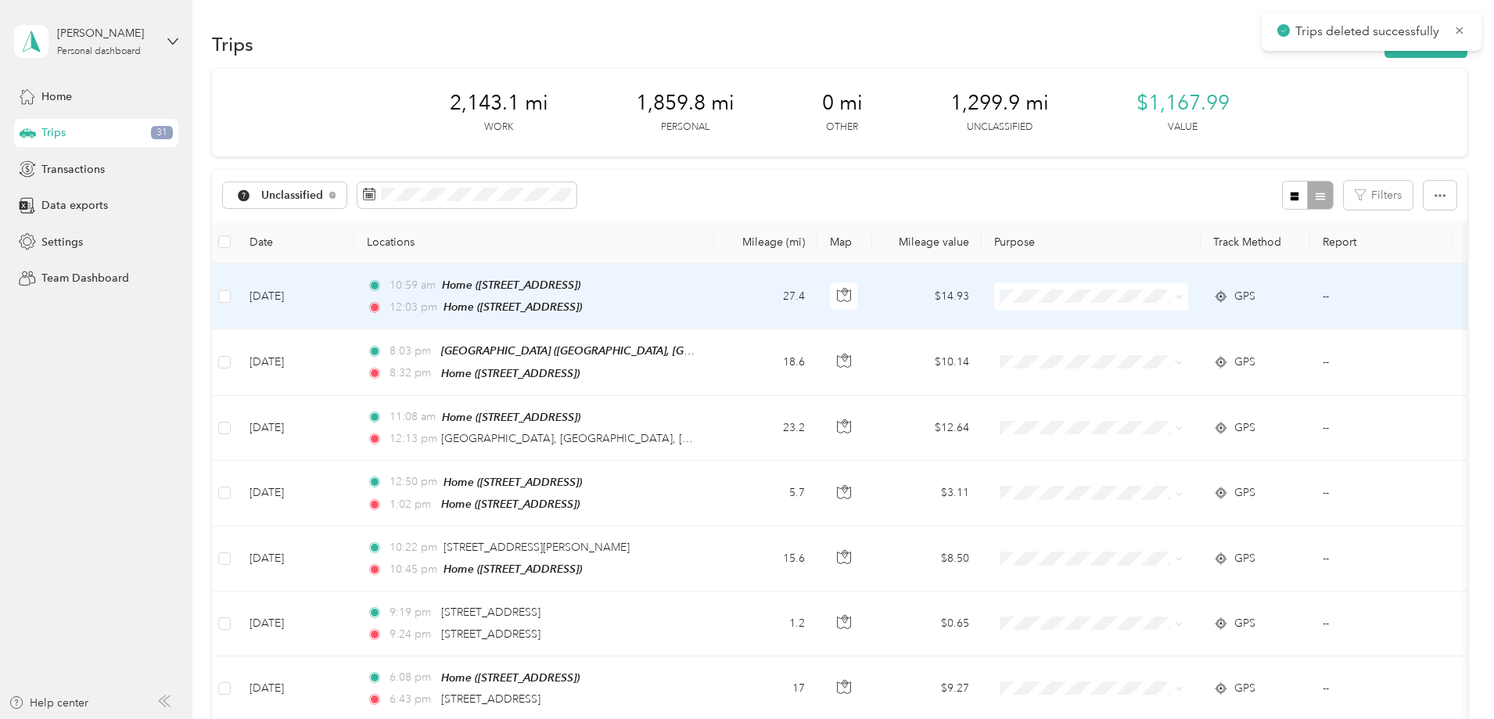
click at [582, 298] on div "Home ([STREET_ADDRESS])" at bounding box center [512, 307] width 138 height 18
click at [817, 300] on td "27.4" at bounding box center [765, 297] width 103 height 66
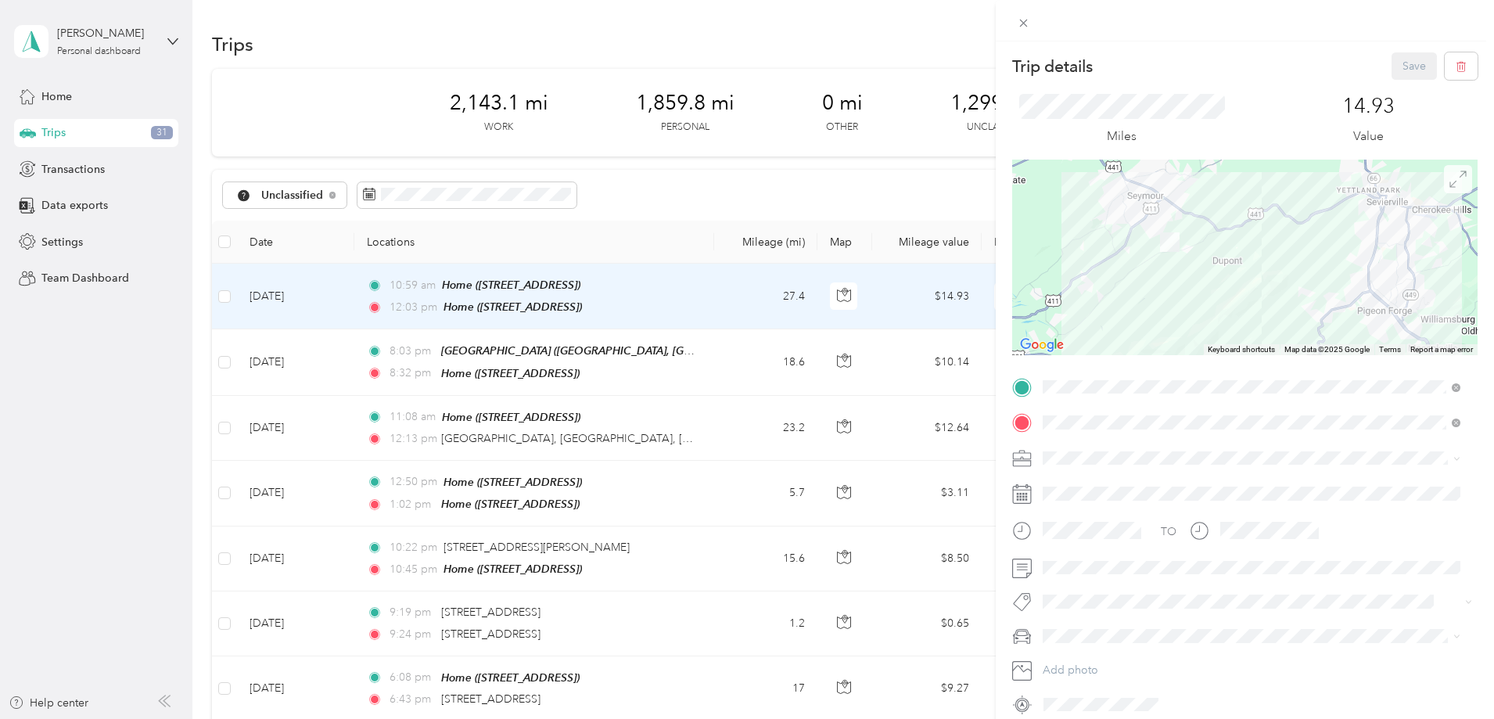
click at [1449, 181] on icon at bounding box center [1457, 178] width 17 height 17
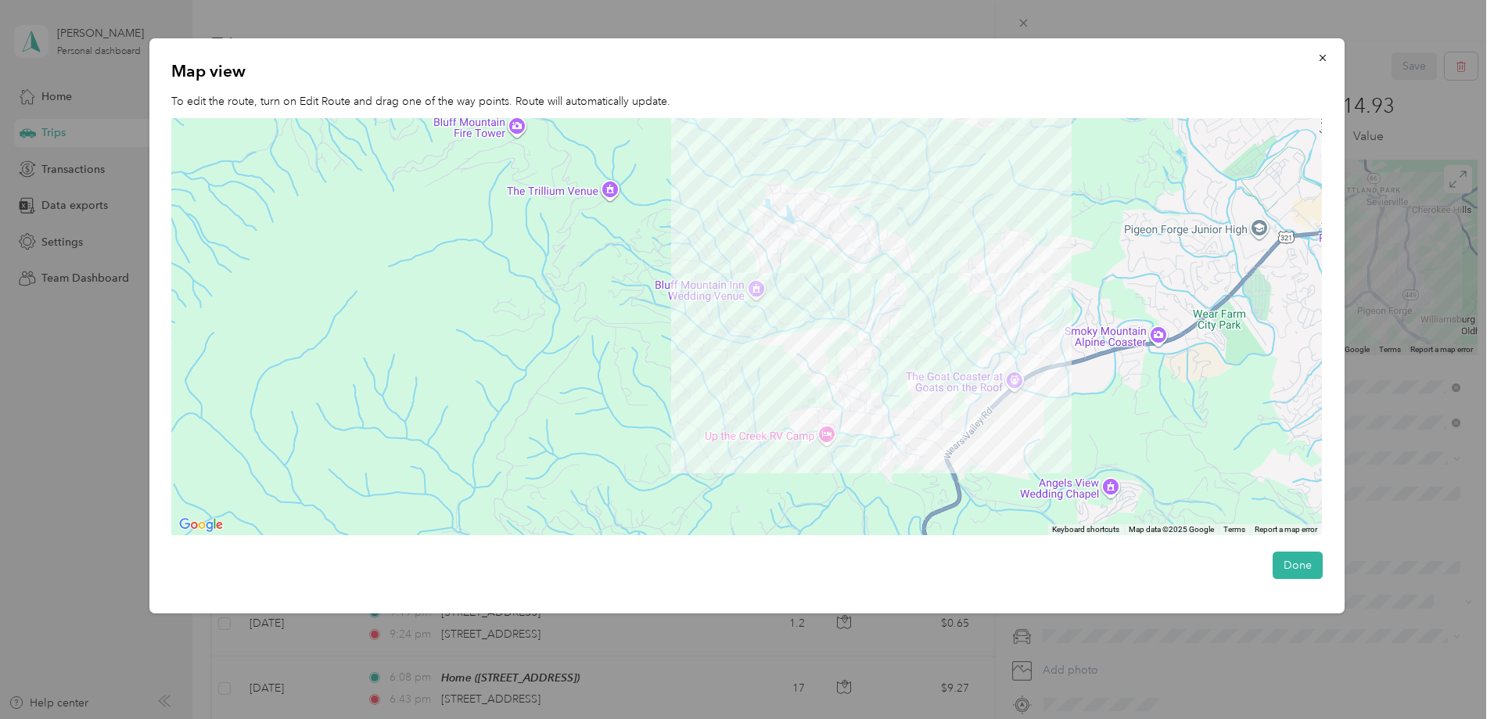
drag, startPoint x: 901, startPoint y: 465, endPoint x: 917, endPoint y: 361, distance: 105.3
click at [917, 361] on div at bounding box center [746, 326] width 1150 height 417
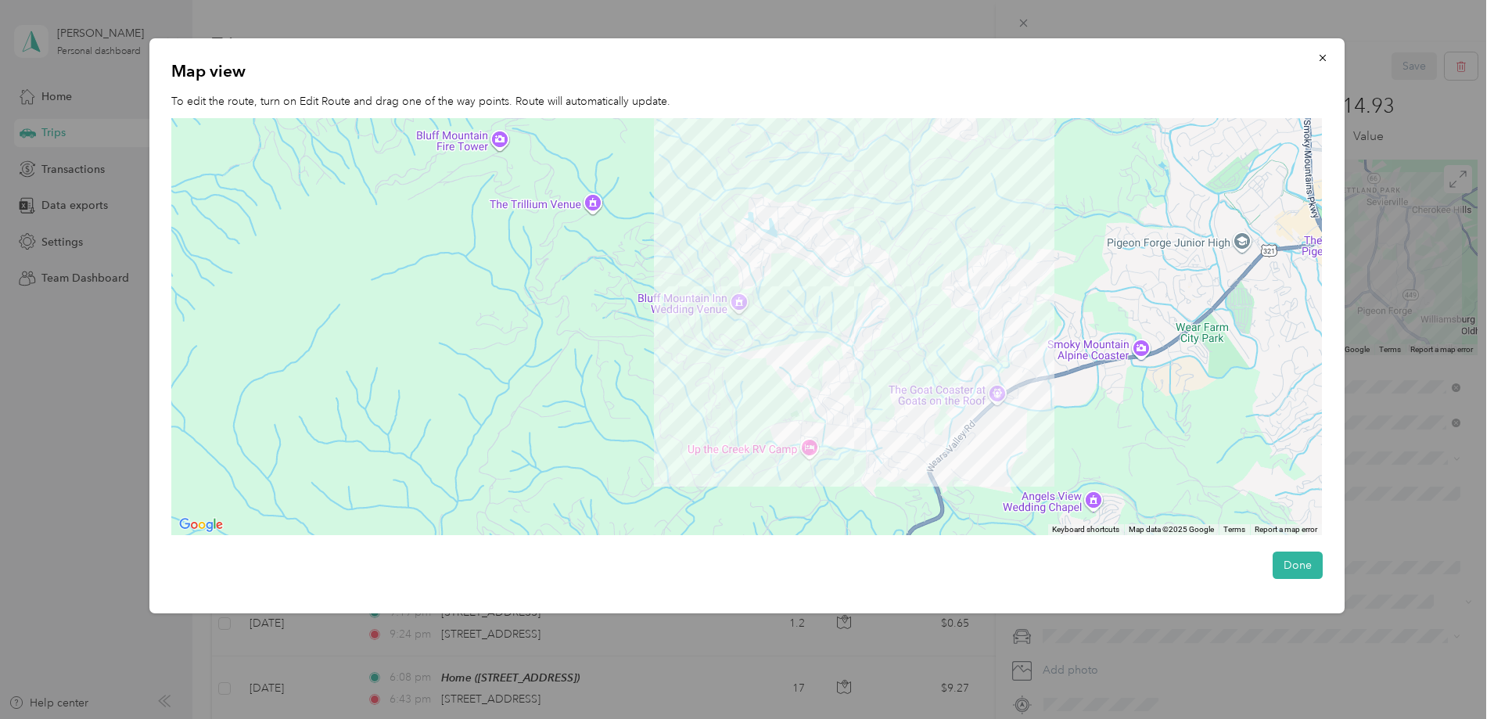
drag, startPoint x: 936, startPoint y: 311, endPoint x: 888, endPoint y: 445, distance: 142.0
click at [888, 445] on div at bounding box center [746, 326] width 1150 height 417
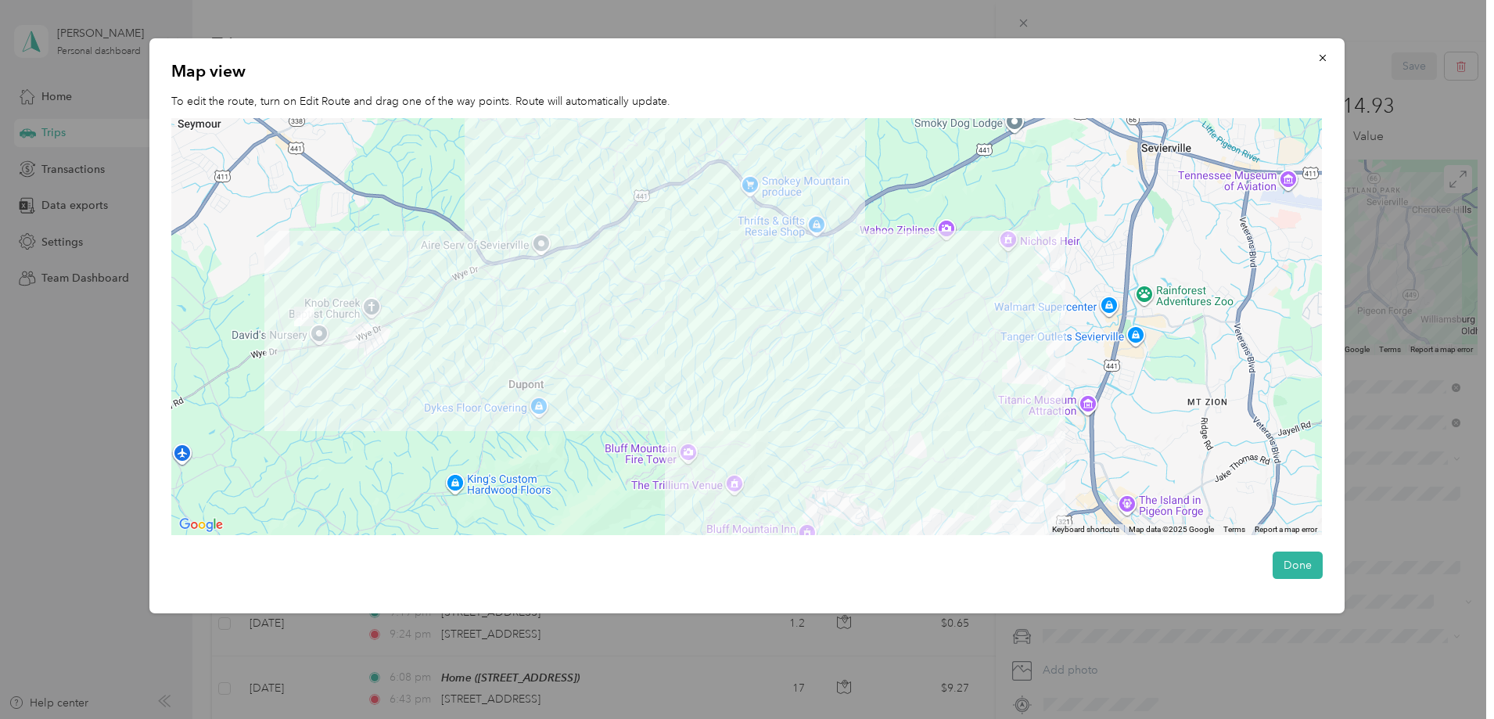
drag, startPoint x: 805, startPoint y: 354, endPoint x: 816, endPoint y: 417, distance: 63.7
click at [816, 416] on div at bounding box center [746, 326] width 1150 height 417
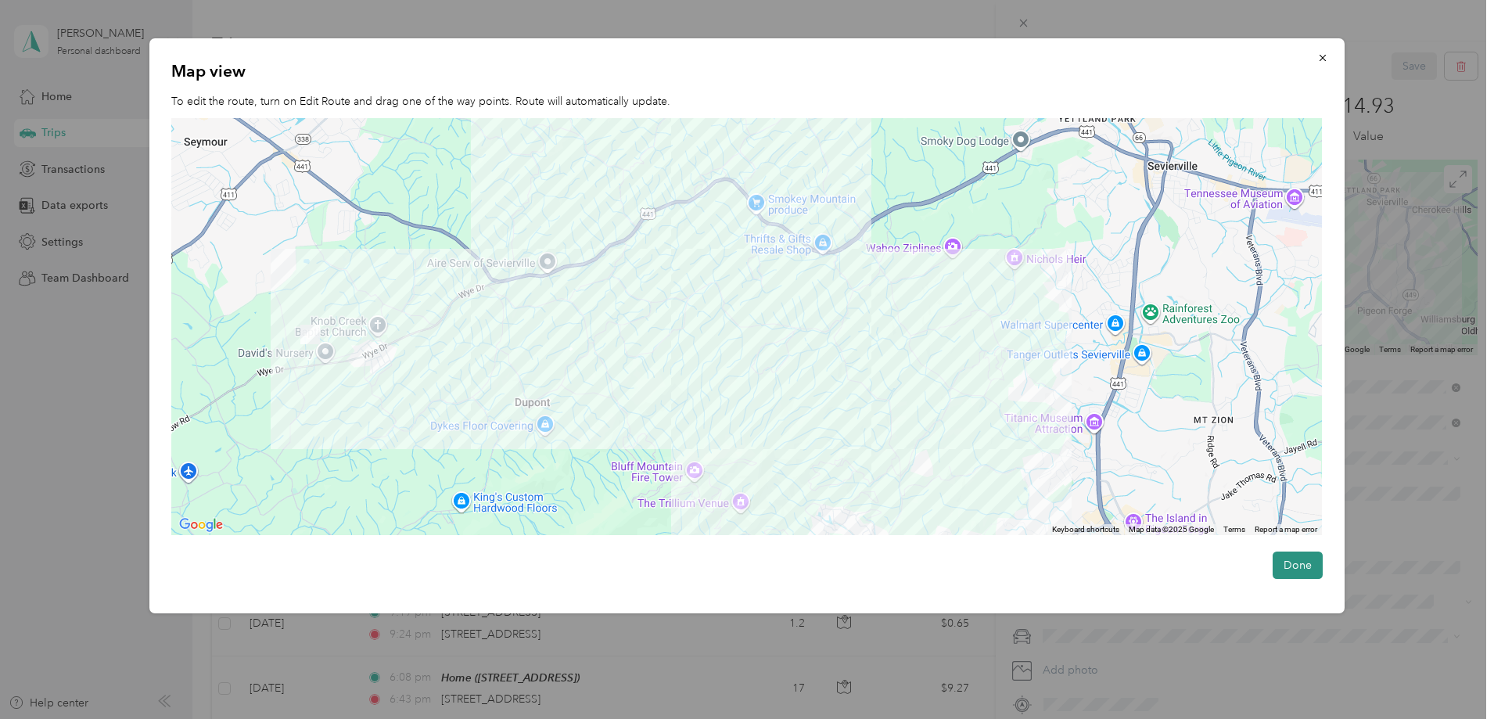
click at [1300, 565] on button "Done" at bounding box center [1297, 564] width 50 height 27
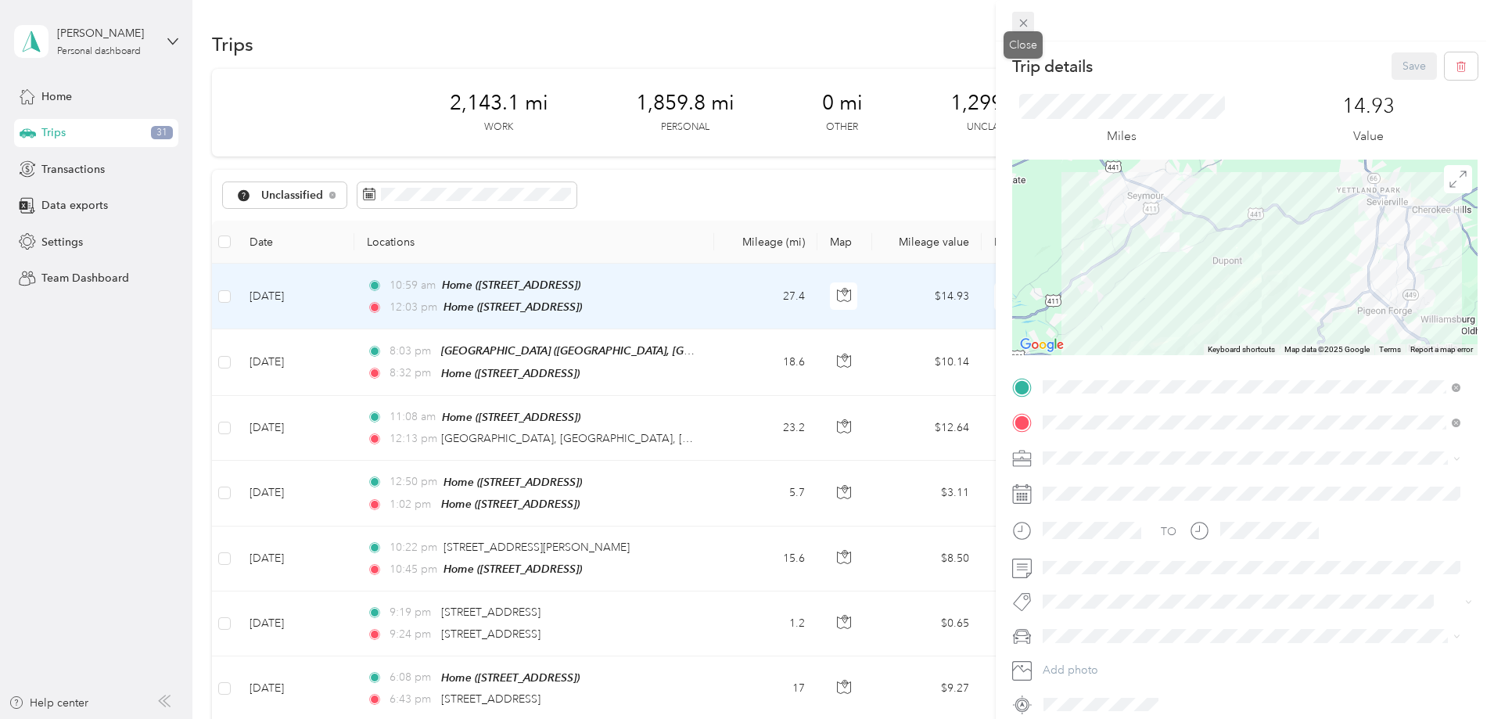
click at [1025, 16] on icon at bounding box center [1023, 22] width 13 height 13
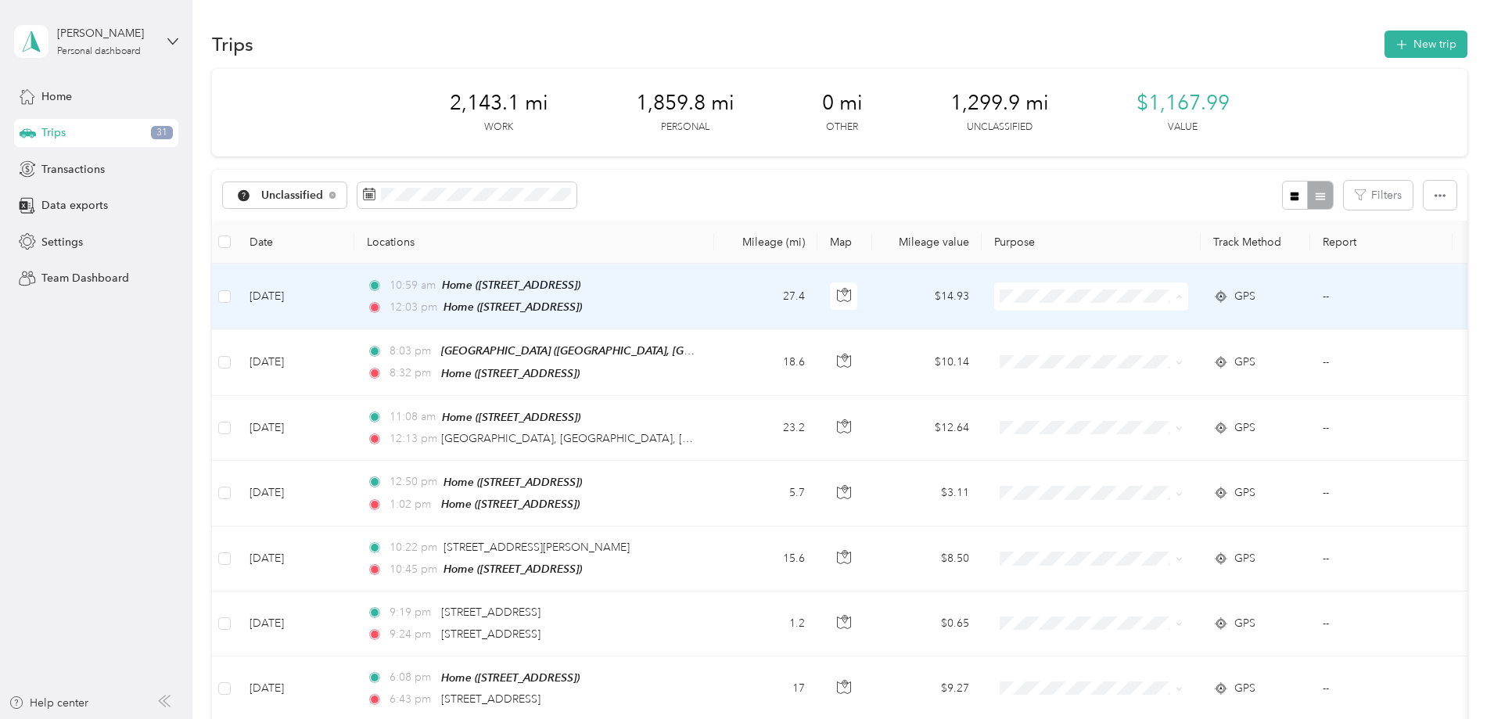
click at [1151, 378] on span "Real Estate" at bounding box center [1209, 379] width 145 height 16
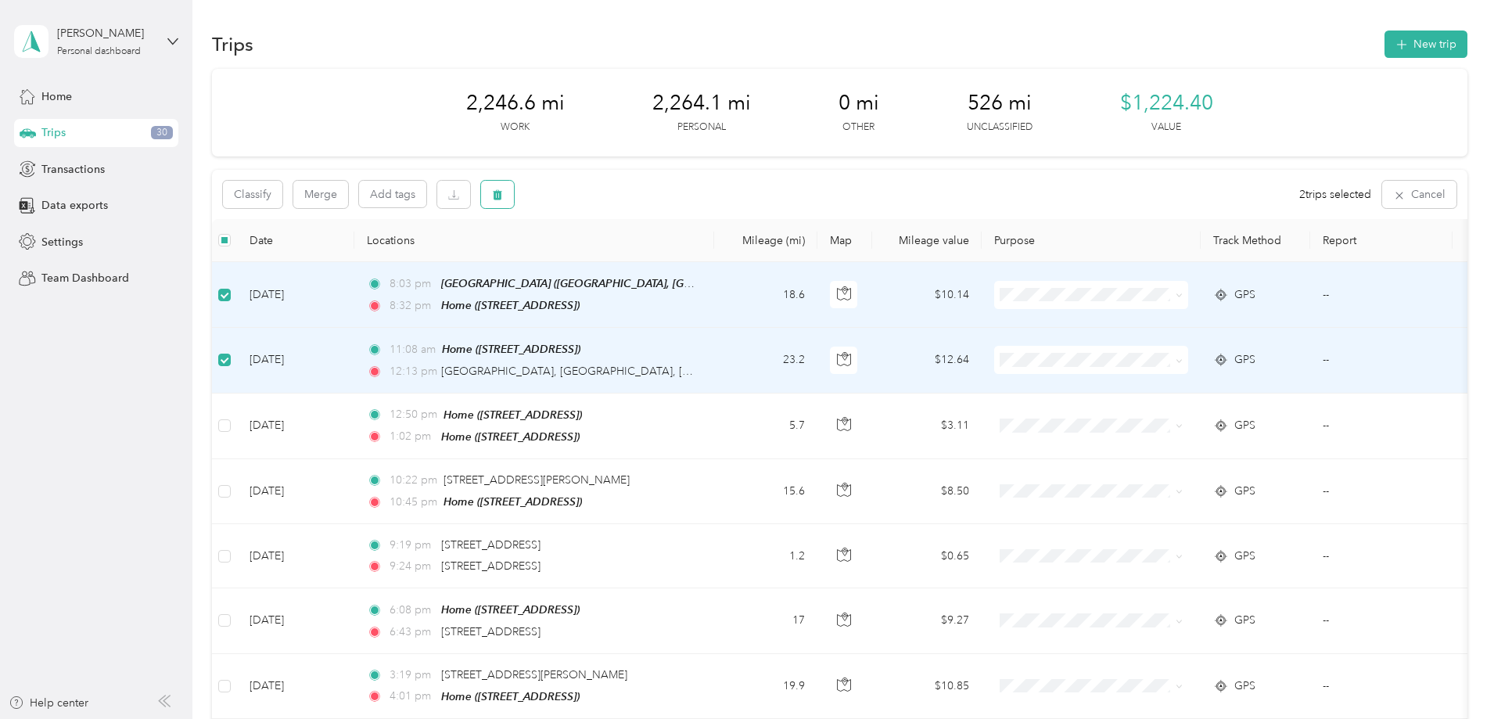
click at [503, 199] on icon "button" at bounding box center [497, 194] width 11 height 11
click at [713, 254] on button "Yes" at bounding box center [718, 259] width 30 height 25
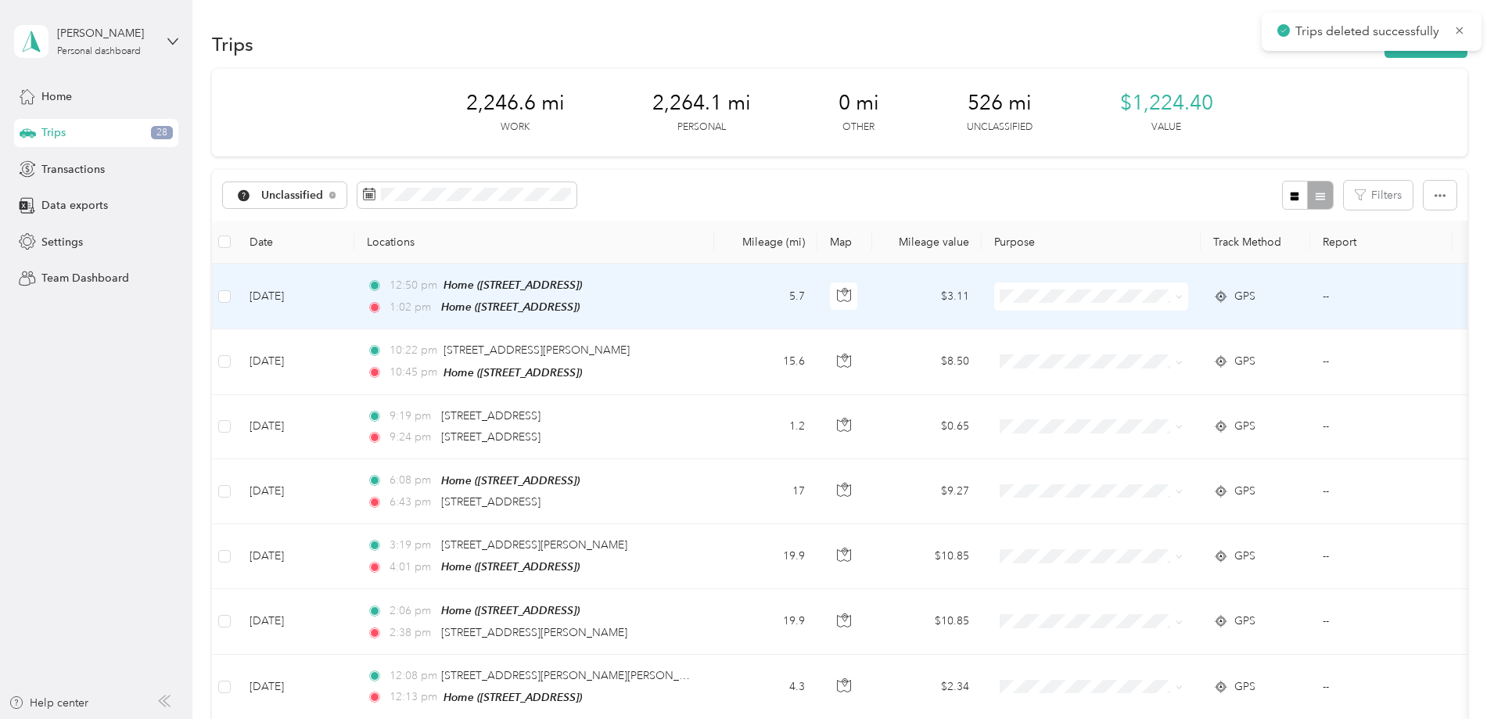
click at [817, 290] on td "5.7" at bounding box center [765, 297] width 103 height 66
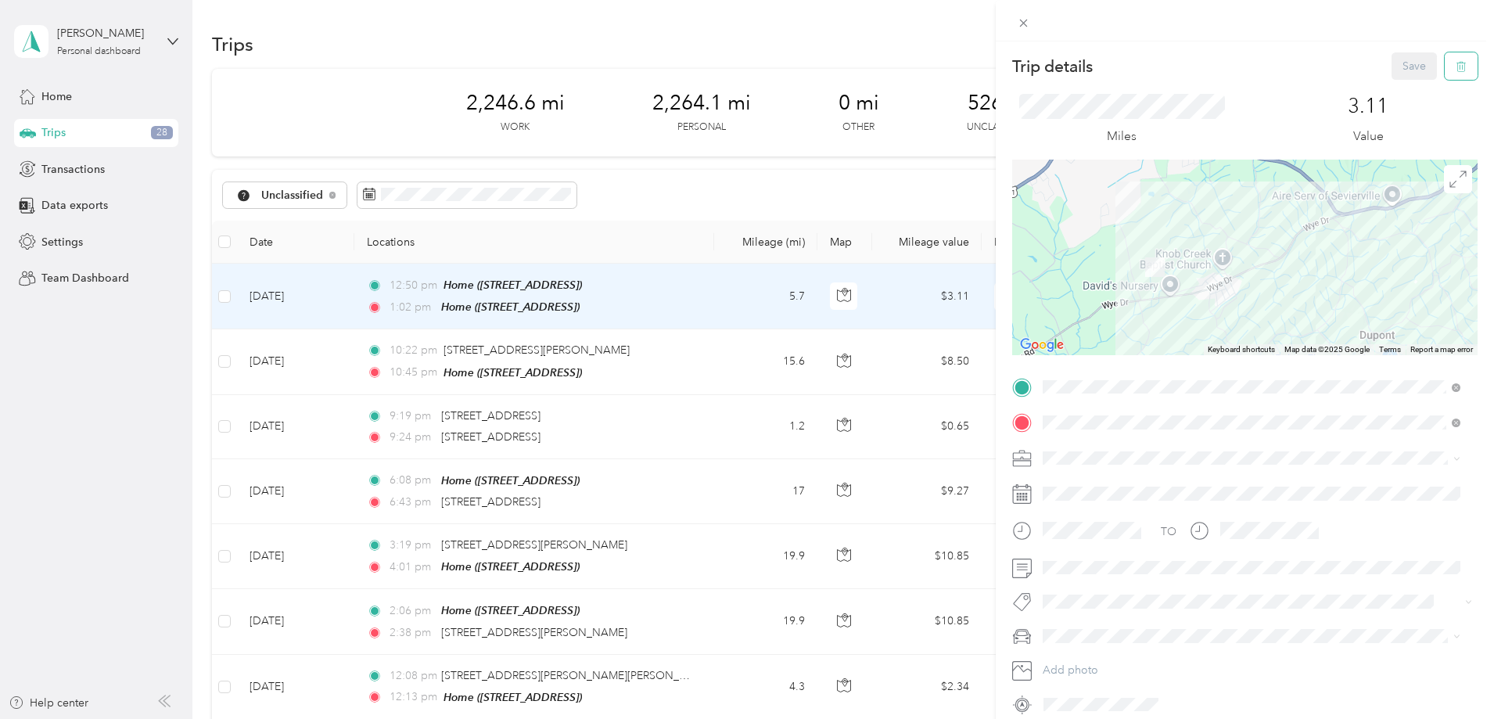
click at [1455, 63] on icon "button" at bounding box center [1460, 66] width 11 height 11
click at [1395, 88] on button "Yes" at bounding box center [1403, 85] width 30 height 25
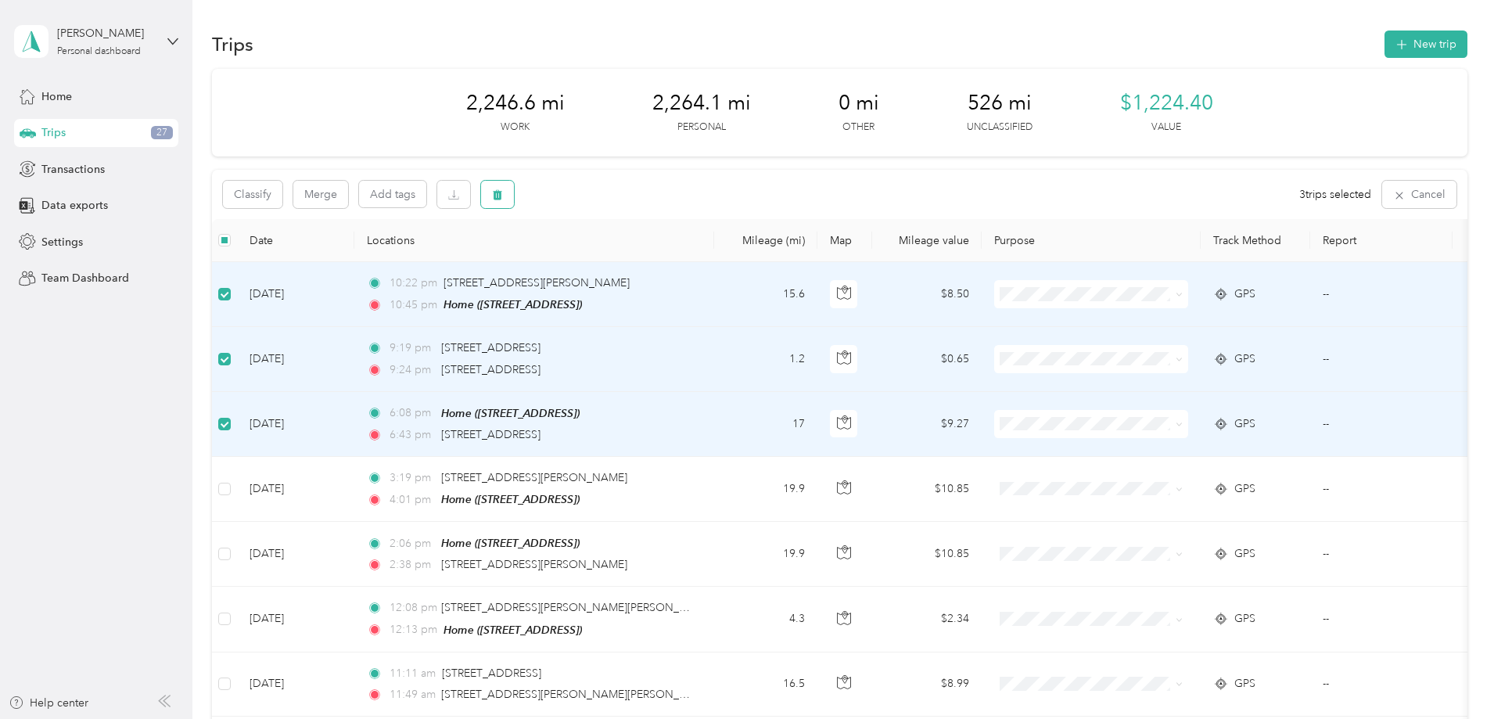
click at [514, 190] on button "button" at bounding box center [497, 194] width 33 height 27
click at [711, 262] on button "Yes" at bounding box center [718, 259] width 30 height 25
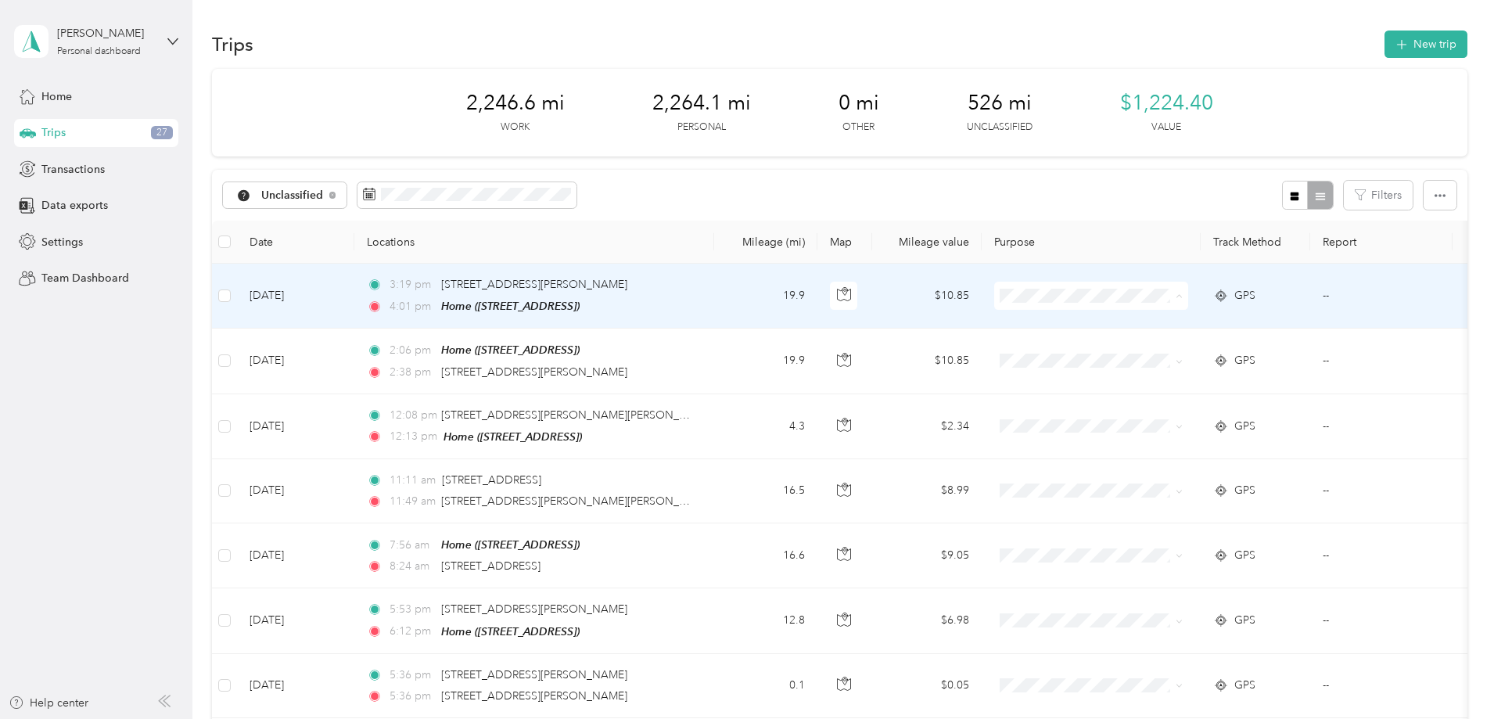
click at [1143, 375] on span "Real Estate" at bounding box center [1209, 379] width 145 height 16
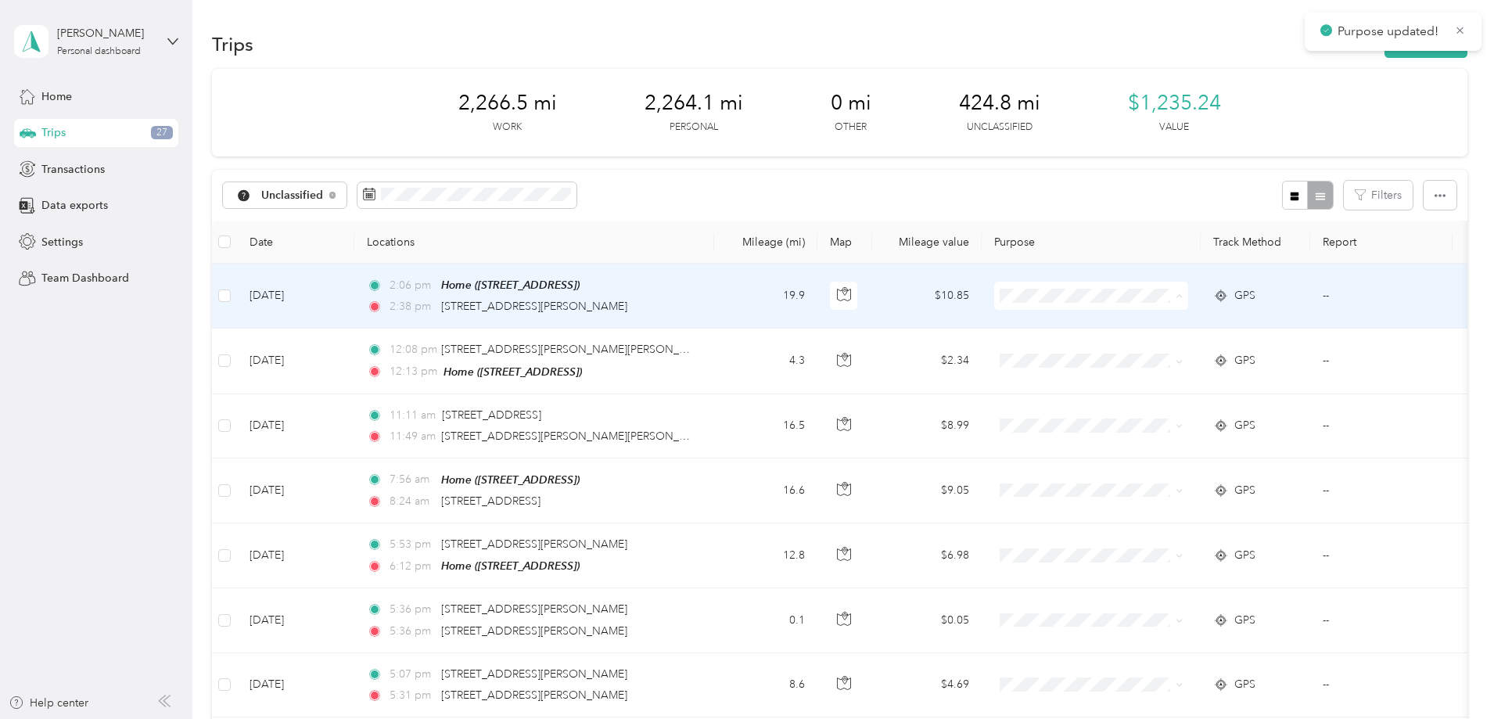
click at [1150, 374] on span "Real Estate" at bounding box center [1209, 379] width 145 height 16
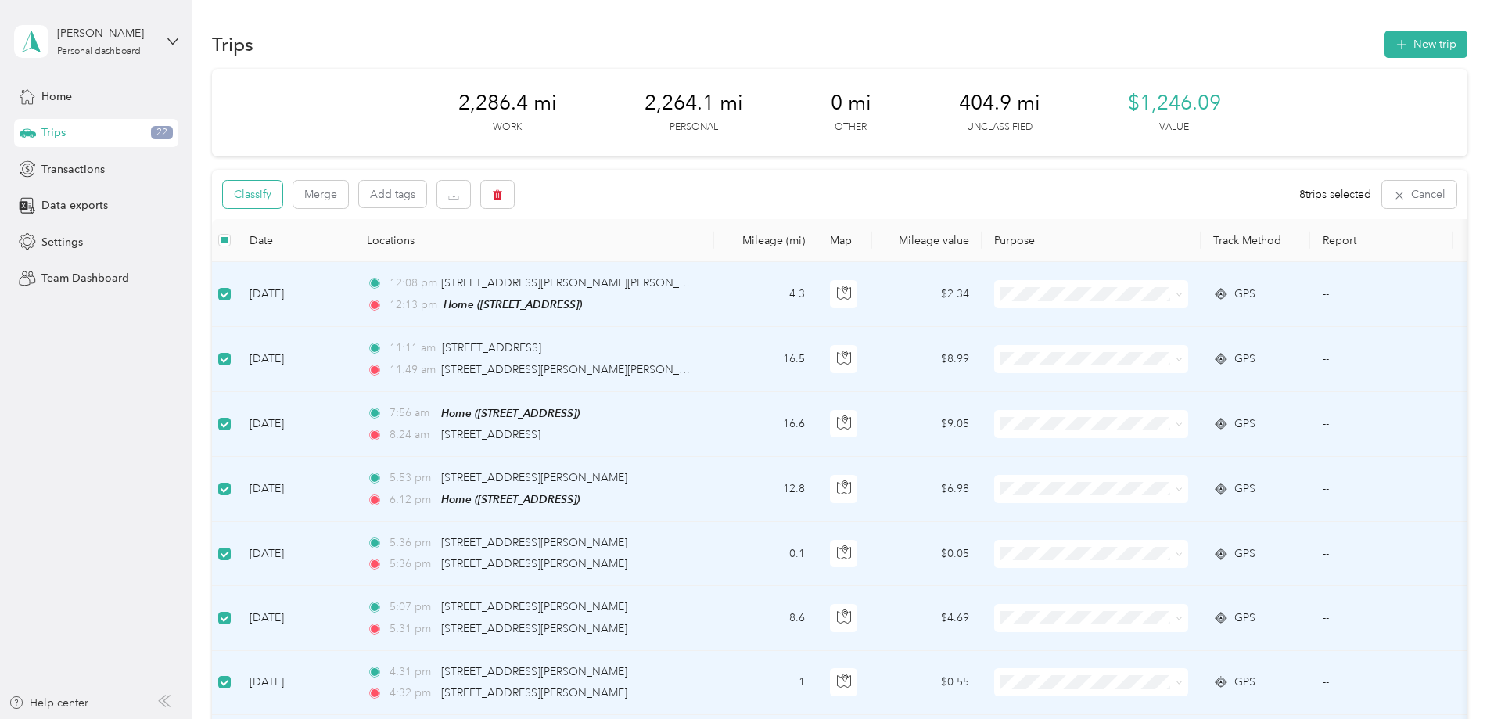
click at [282, 192] on button "Classify" at bounding box center [252, 194] width 59 height 27
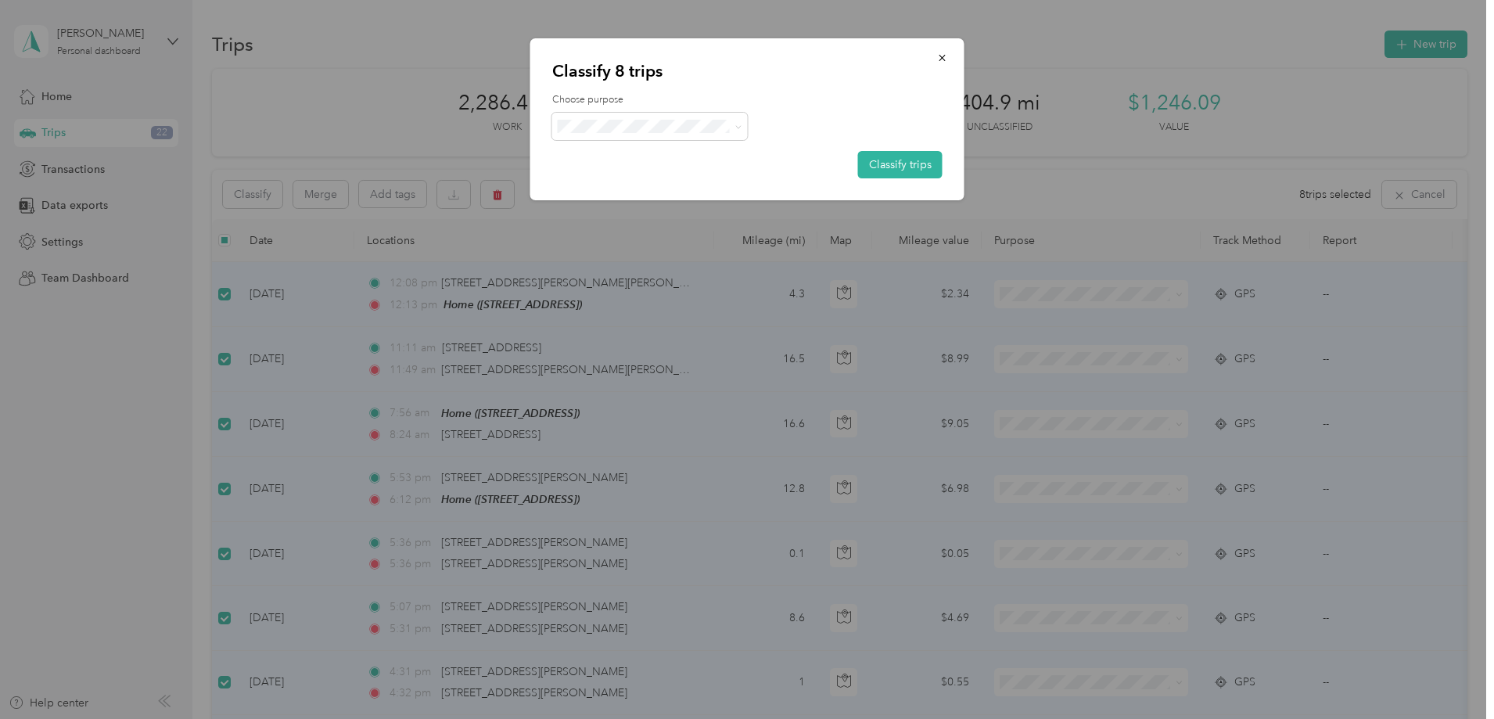
click at [629, 209] on span "Real Estate" at bounding box center [662, 209] width 145 height 16
click at [909, 166] on button "Classify trips" at bounding box center [900, 164] width 84 height 27
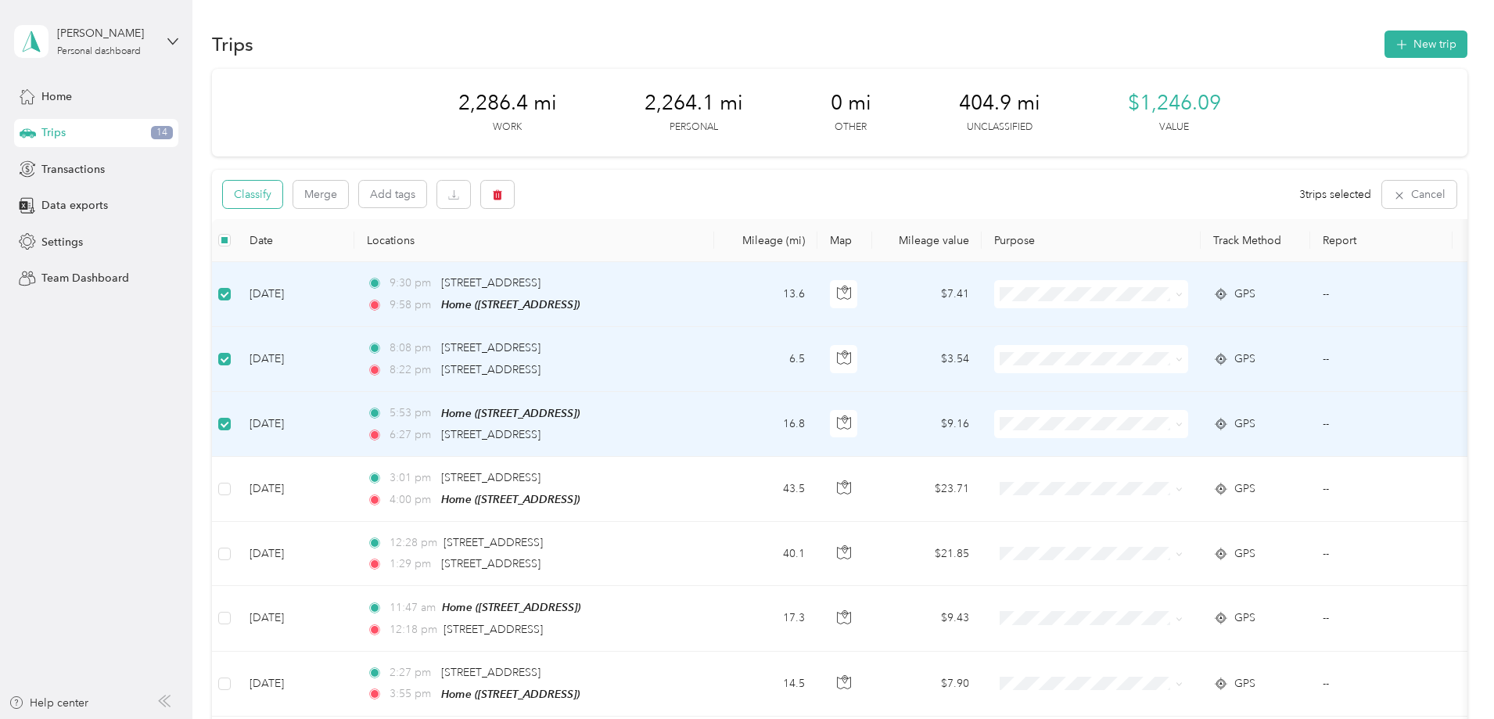
click at [282, 198] on button "Classify" at bounding box center [252, 194] width 59 height 27
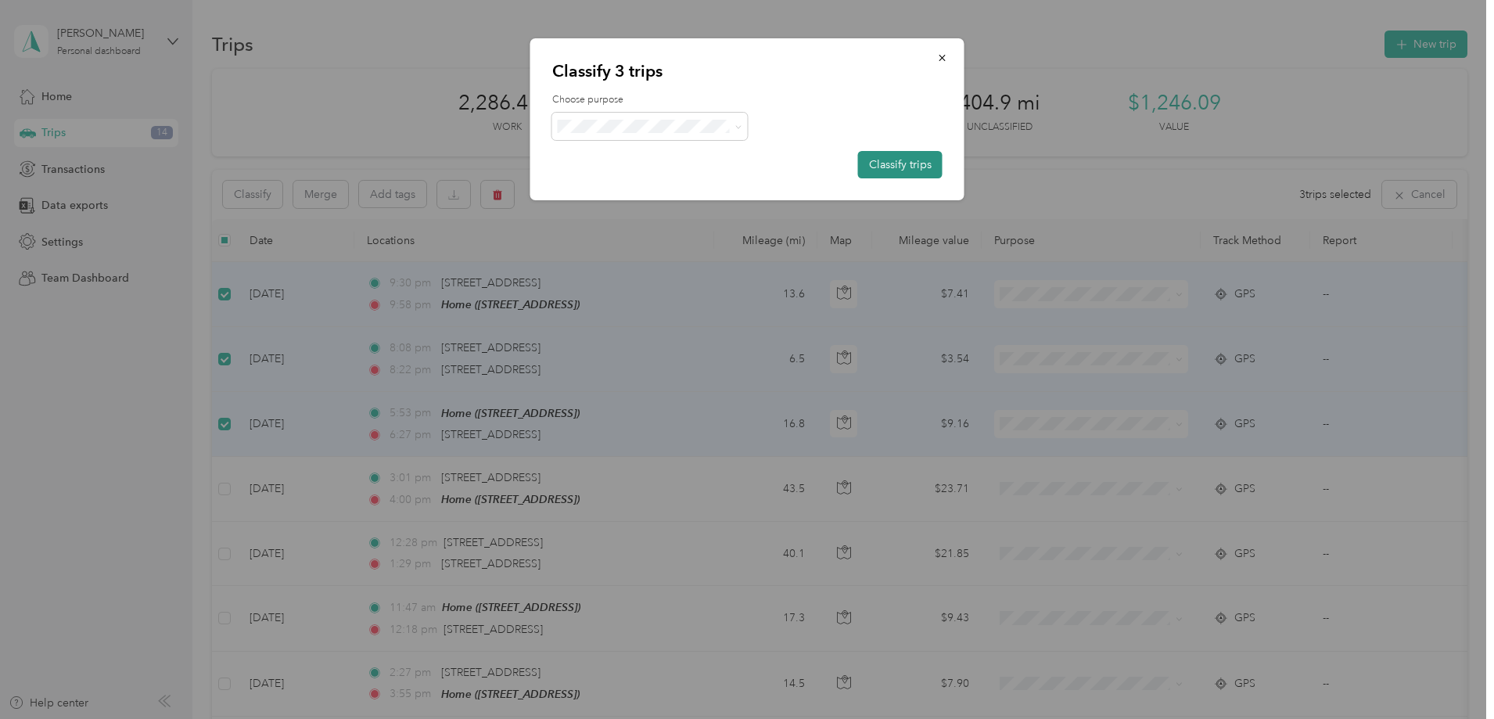
click at [888, 161] on button "Classify trips" at bounding box center [900, 164] width 84 height 27
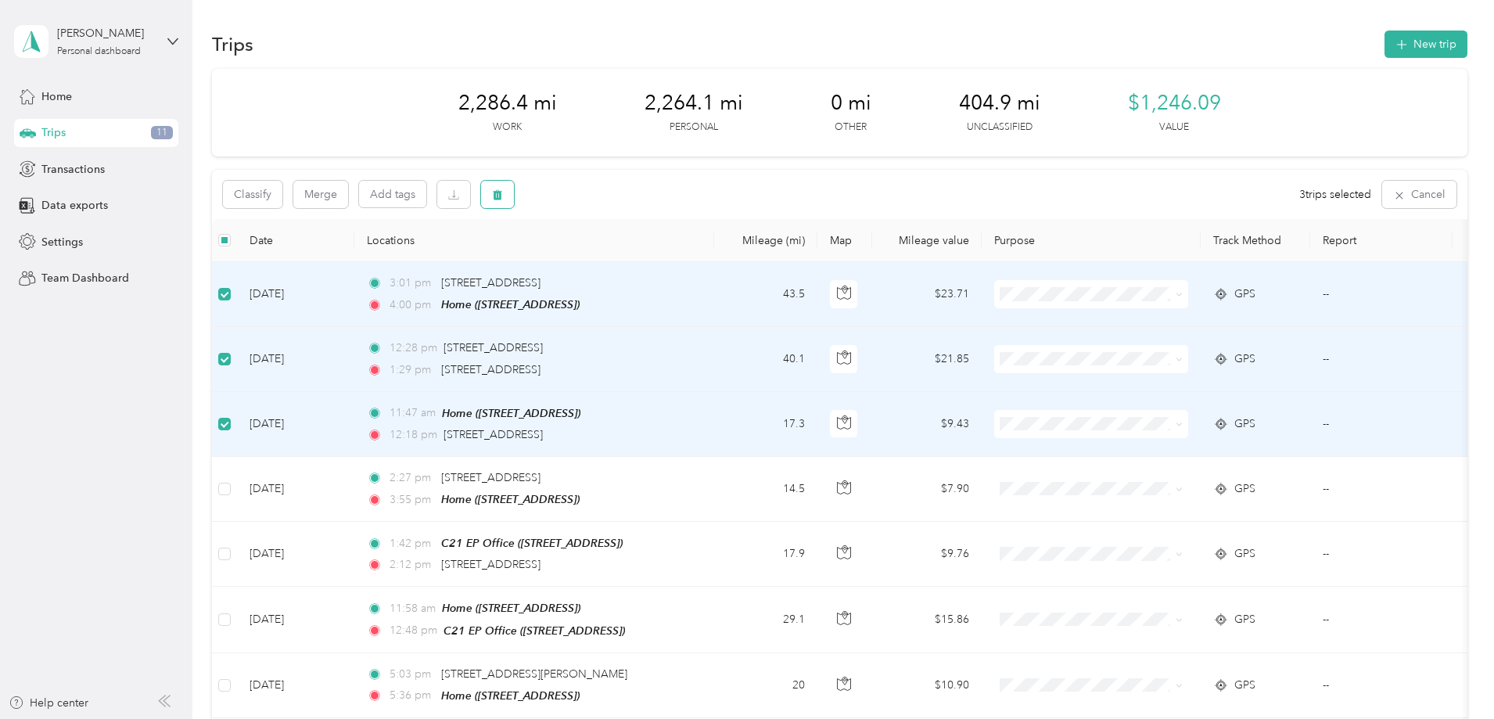
click at [503, 194] on icon "button" at bounding box center [497, 194] width 11 height 11
click at [713, 265] on button "Yes" at bounding box center [718, 259] width 30 height 25
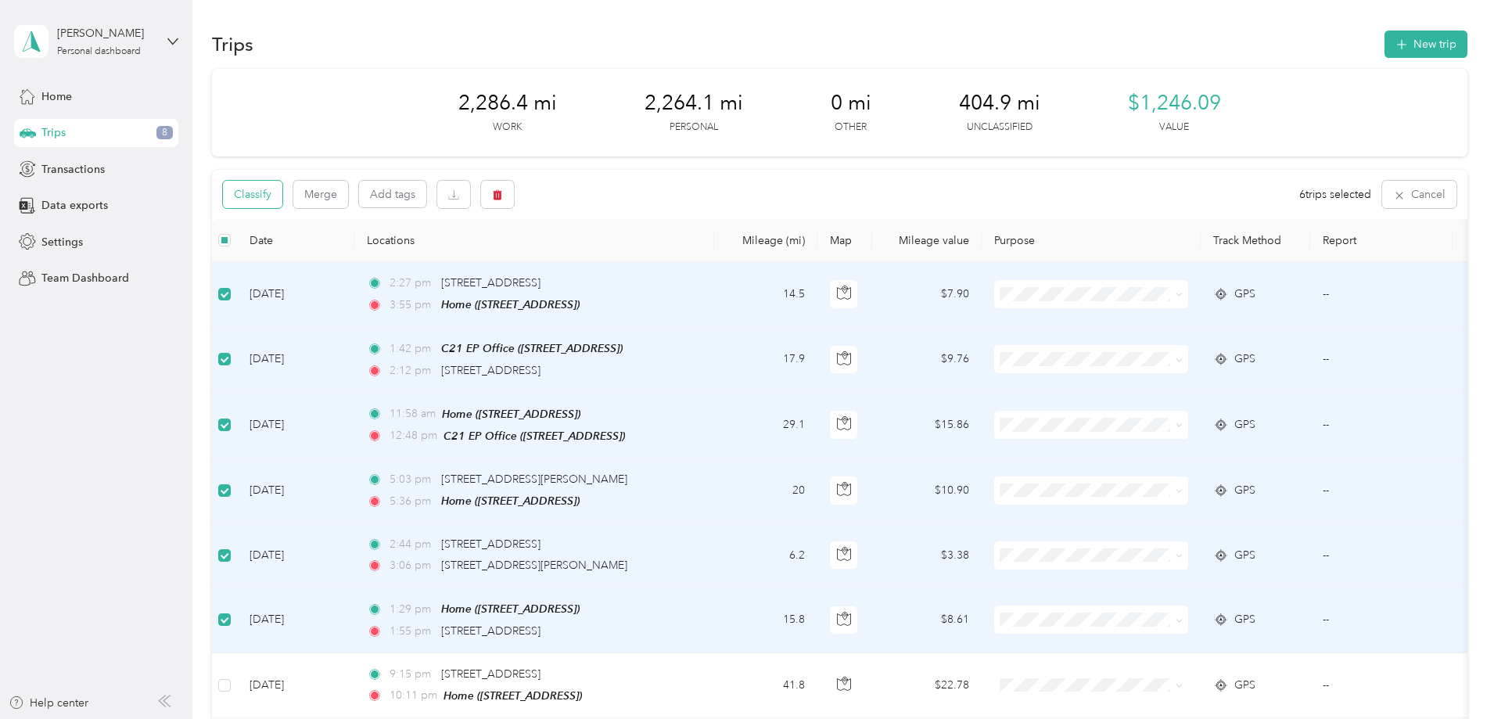
click at [282, 194] on button "Classify" at bounding box center [252, 194] width 59 height 27
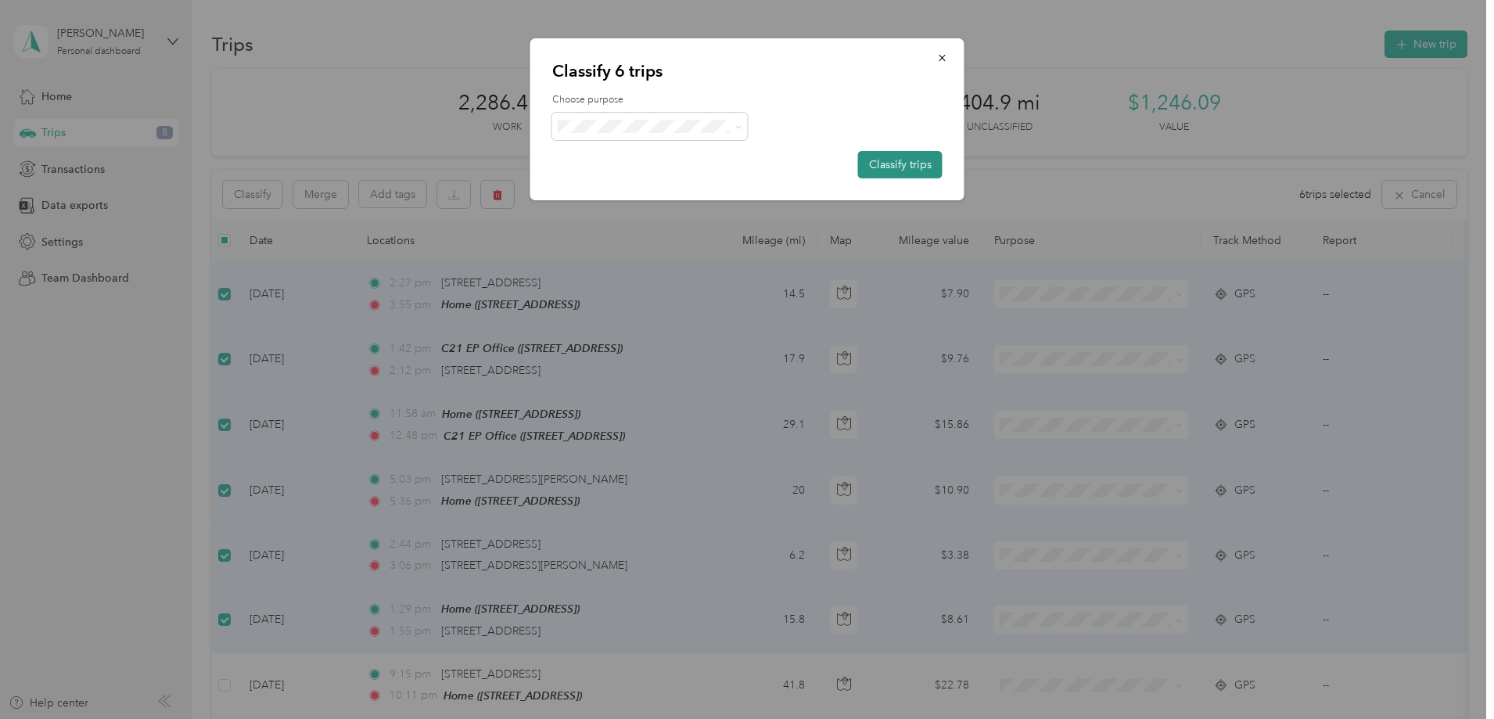
click at [922, 165] on button "Classify trips" at bounding box center [900, 164] width 84 height 27
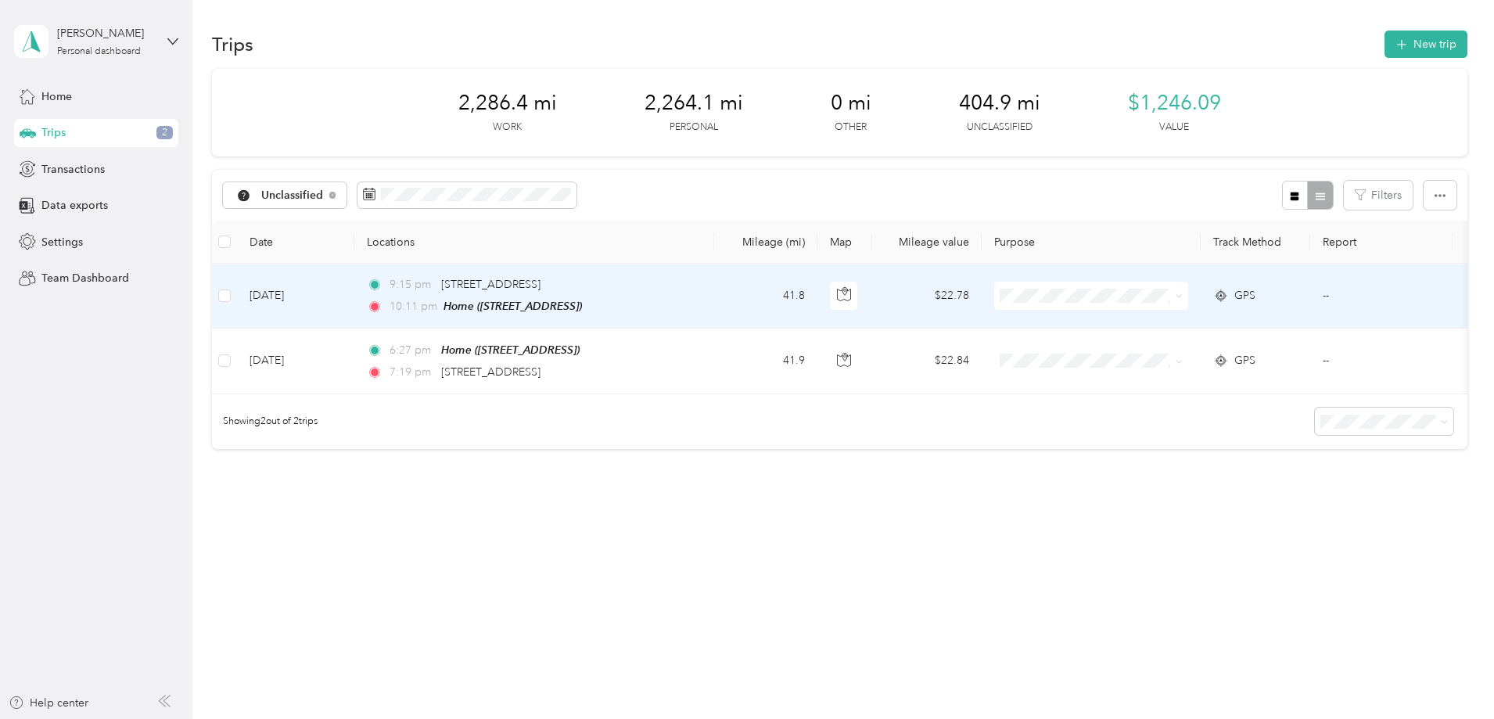
click at [1157, 351] on span "Personal" at bounding box center [1210, 352] width 145 height 16
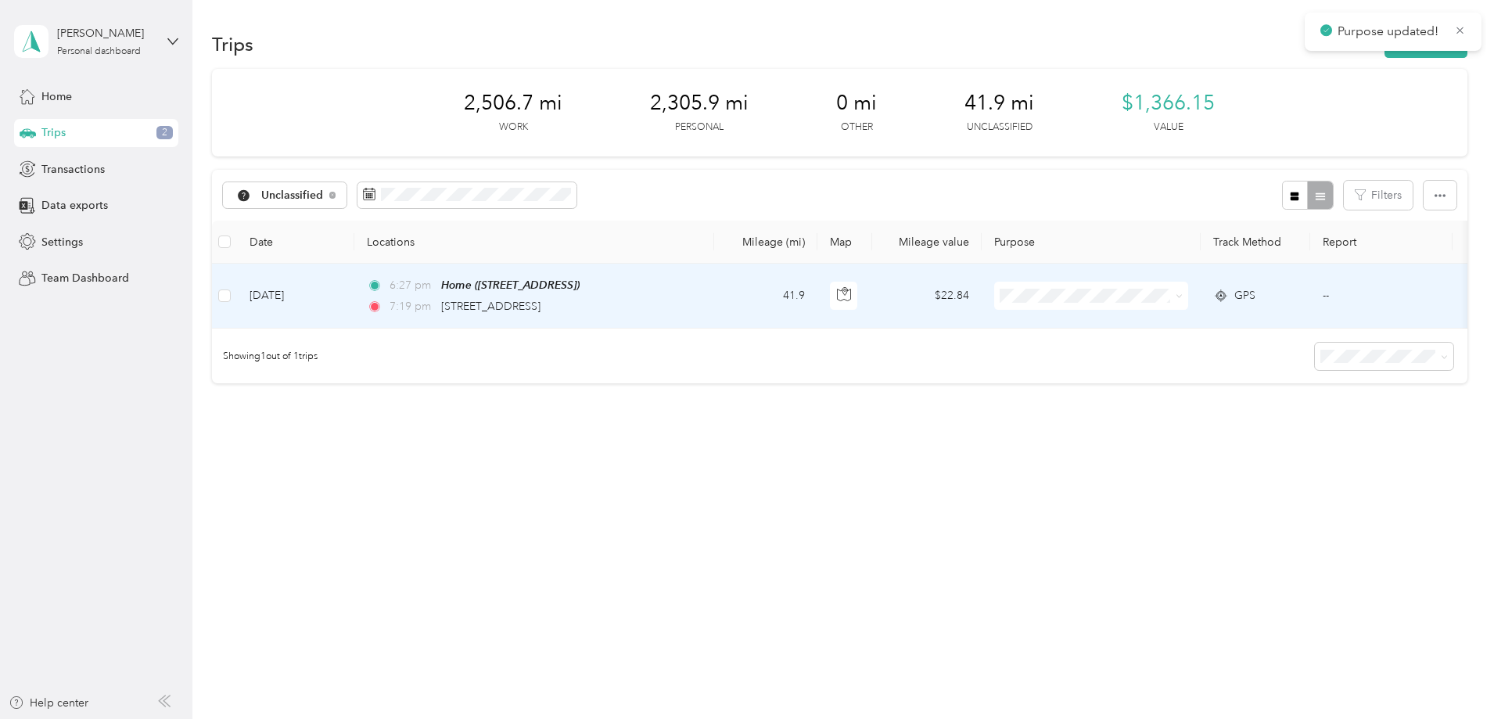
click at [1152, 352] on span "Personal" at bounding box center [1210, 349] width 145 height 16
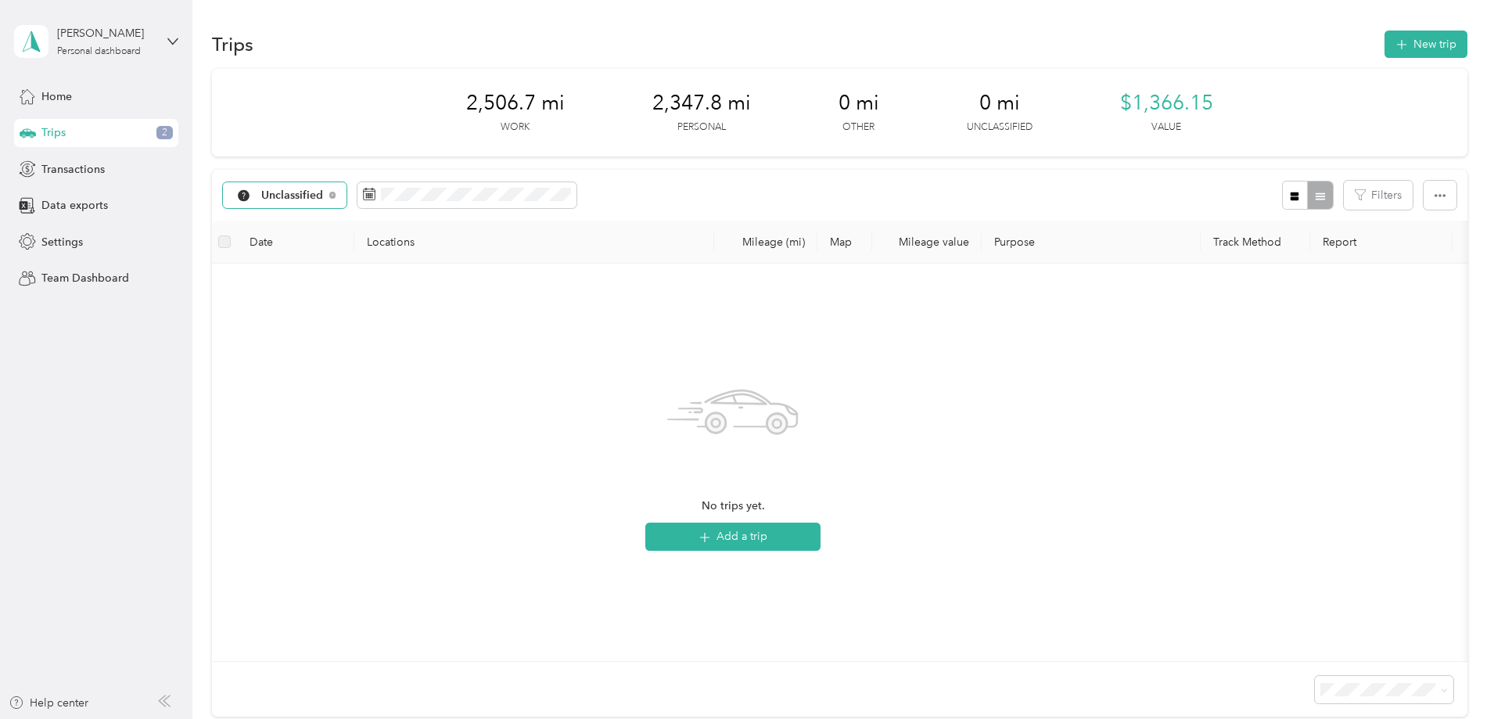
click at [347, 186] on div "Unclassified" at bounding box center [285, 195] width 124 height 27
click at [391, 217] on span "All purposes" at bounding box center [406, 223] width 81 height 16
